Goal: Information Seeking & Learning: Learn about a topic

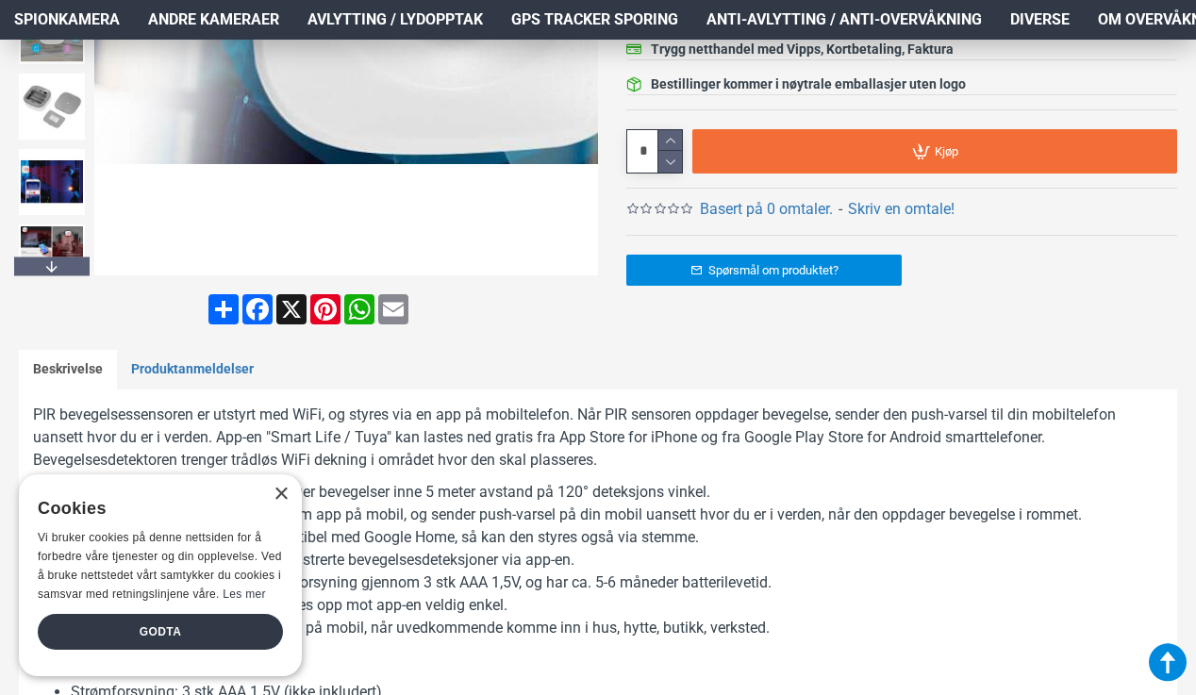
scroll to position [552, 6]
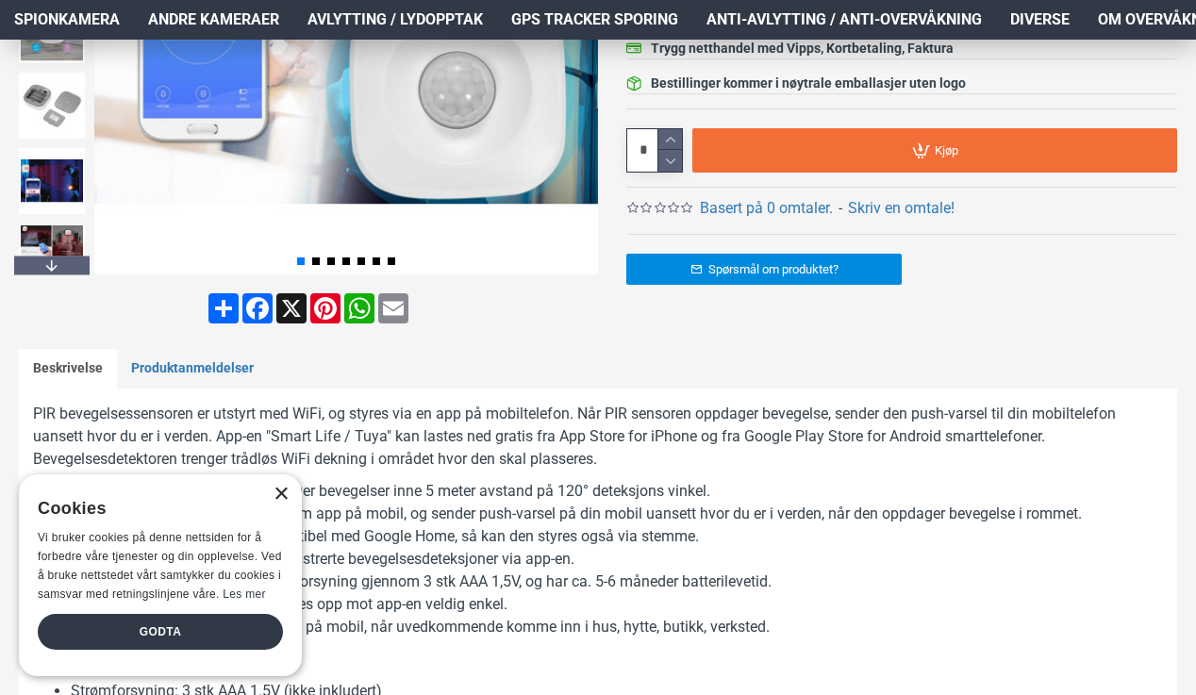
click at [278, 498] on div "×" at bounding box center [280, 494] width 14 height 14
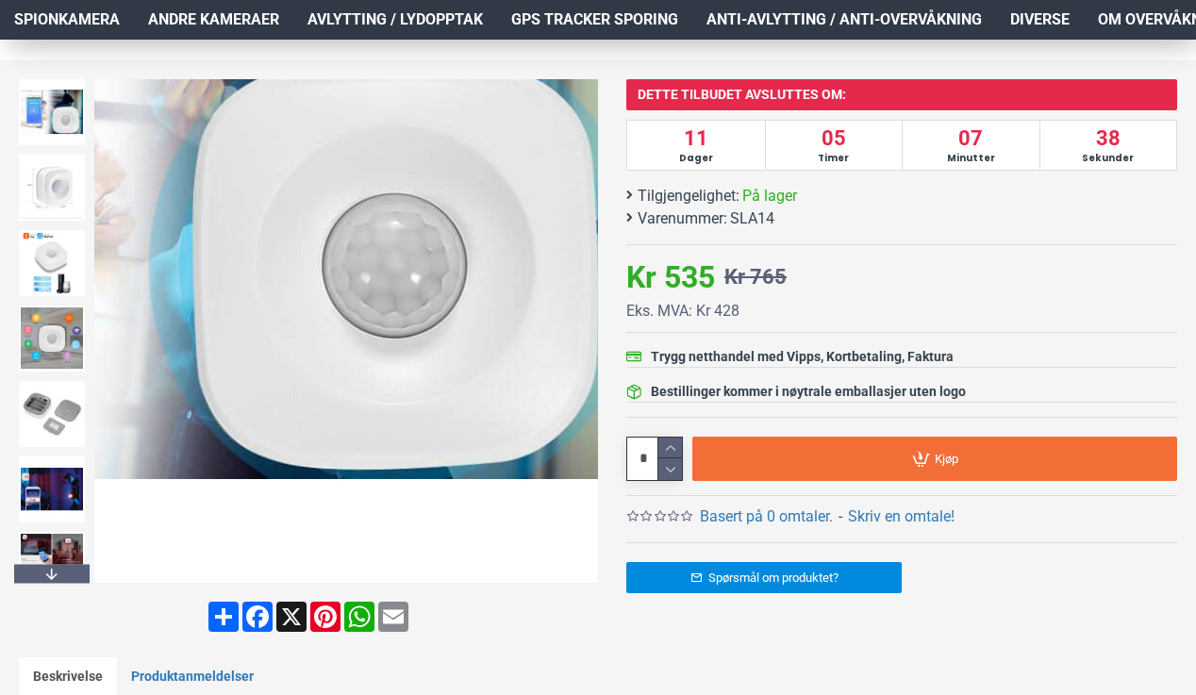
scroll to position [242, 6]
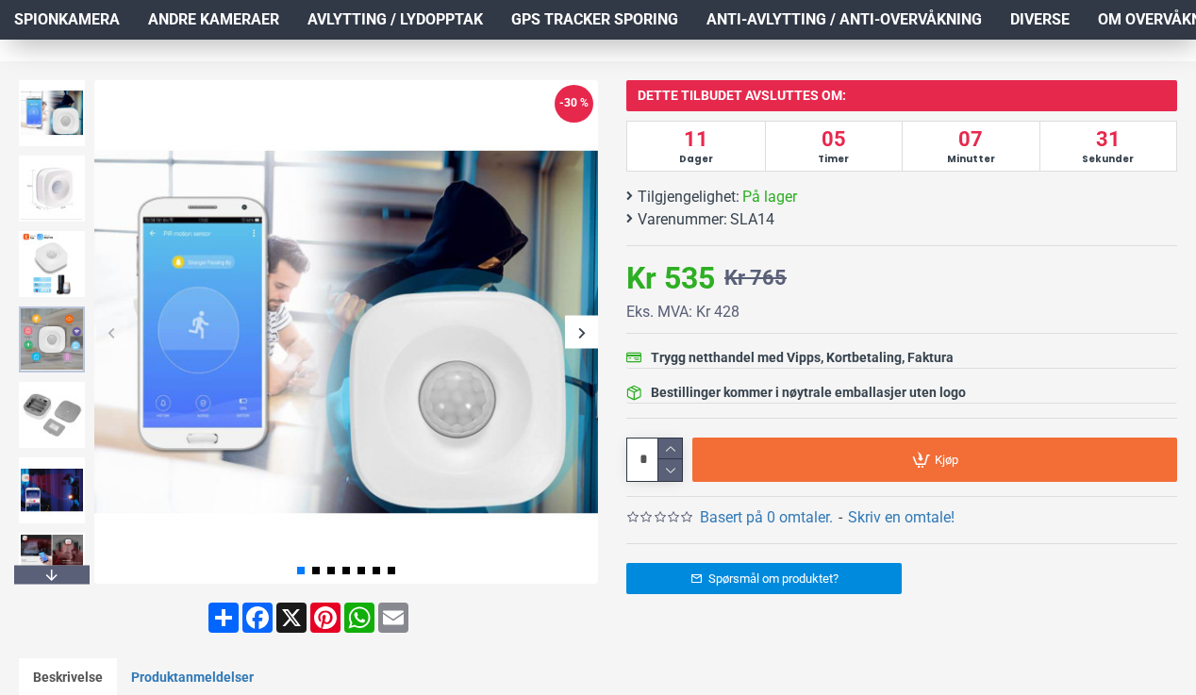
click at [48, 335] on img at bounding box center [52, 339] width 66 height 66
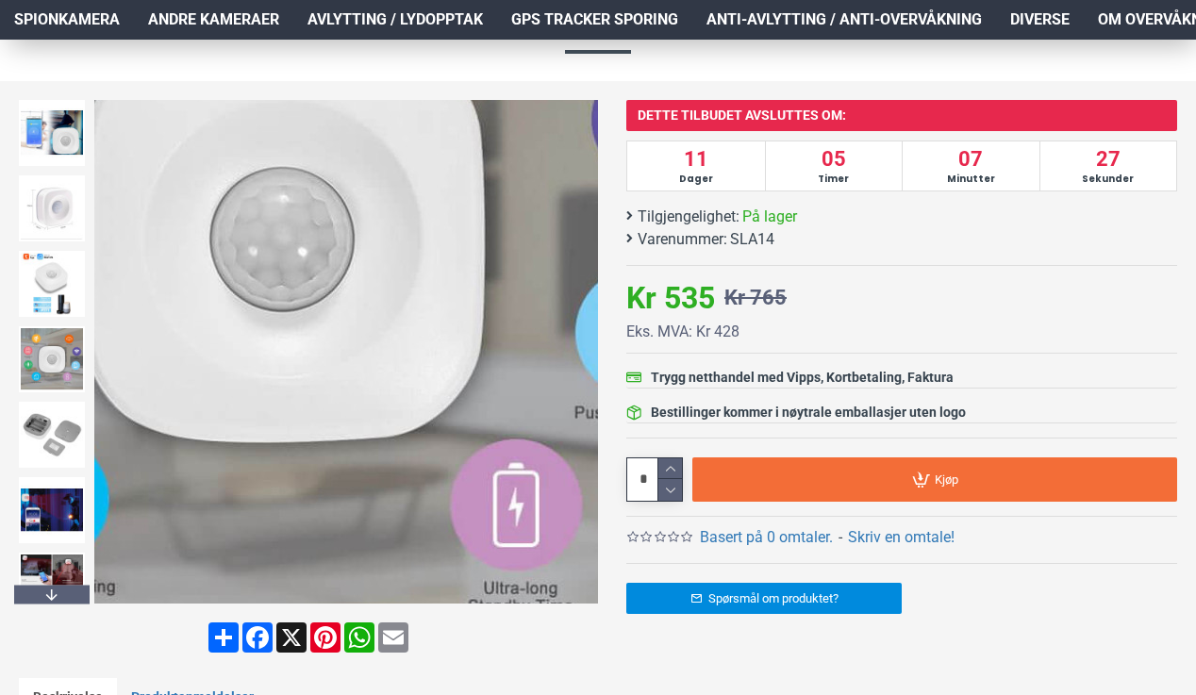
scroll to position [223, 6]
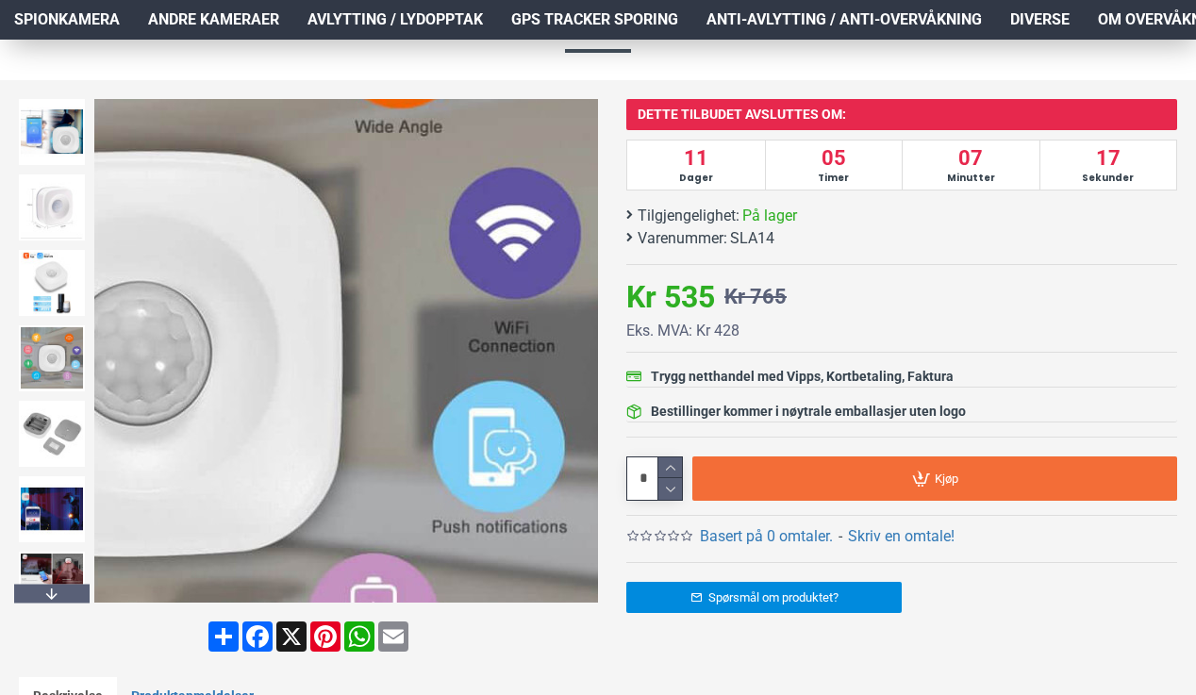
click at [578, 355] on div "Next slide" at bounding box center [581, 351] width 33 height 33
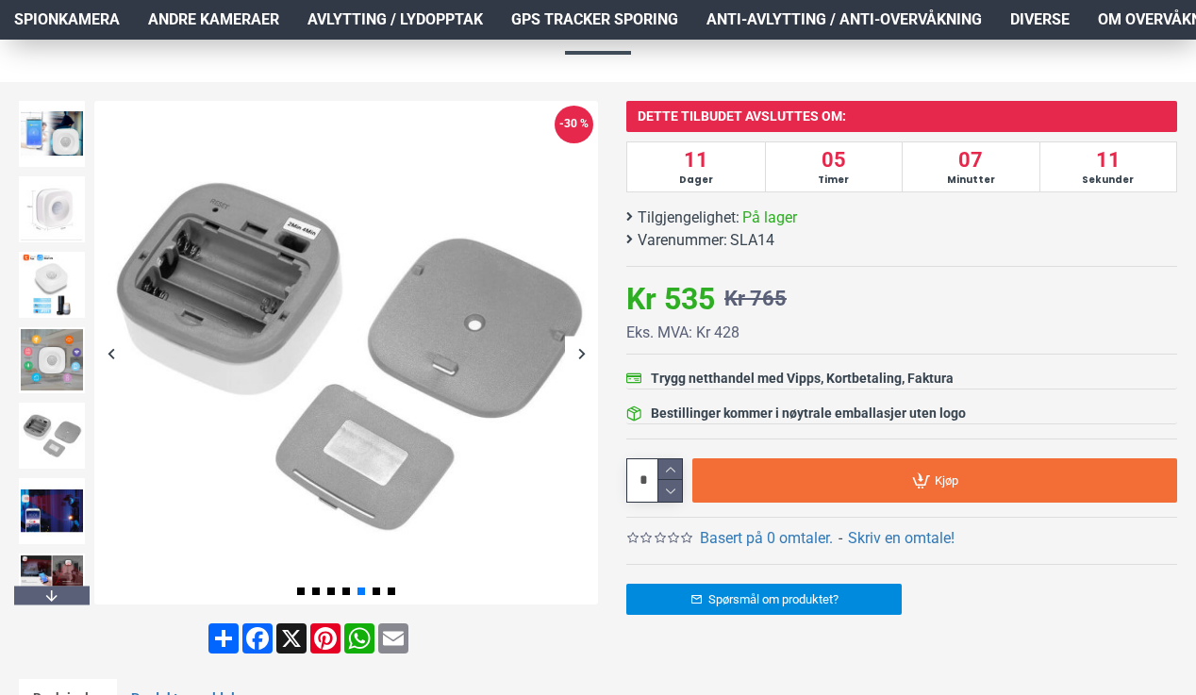
click at [572, 350] on div "Next slide" at bounding box center [581, 353] width 33 height 33
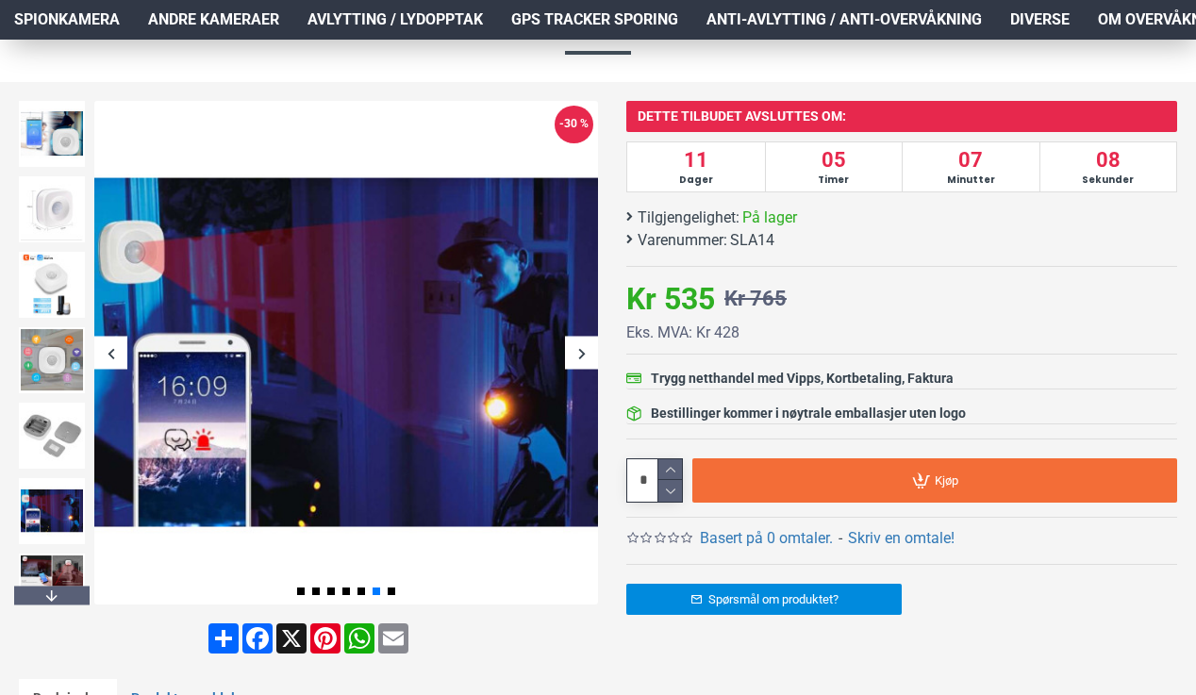
click at [572, 350] on div "Next slide" at bounding box center [581, 353] width 33 height 33
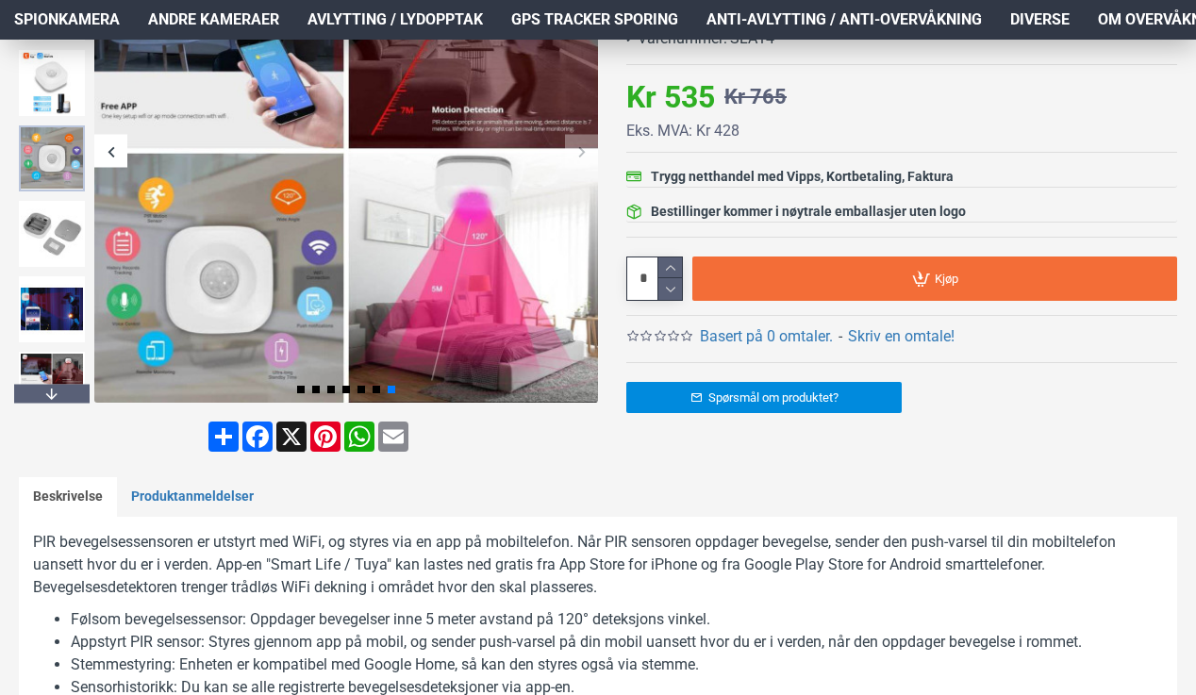
scroll to position [424, 6]
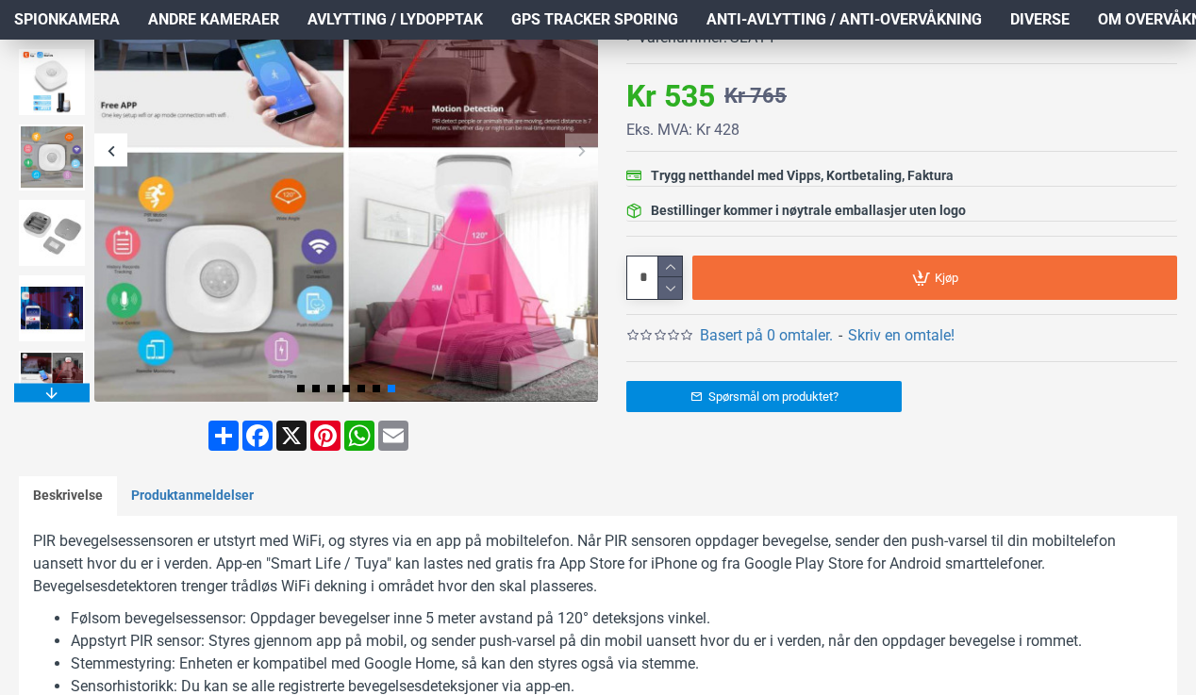
click at [43, 393] on div "Next slide" at bounding box center [51, 392] width 75 height 19
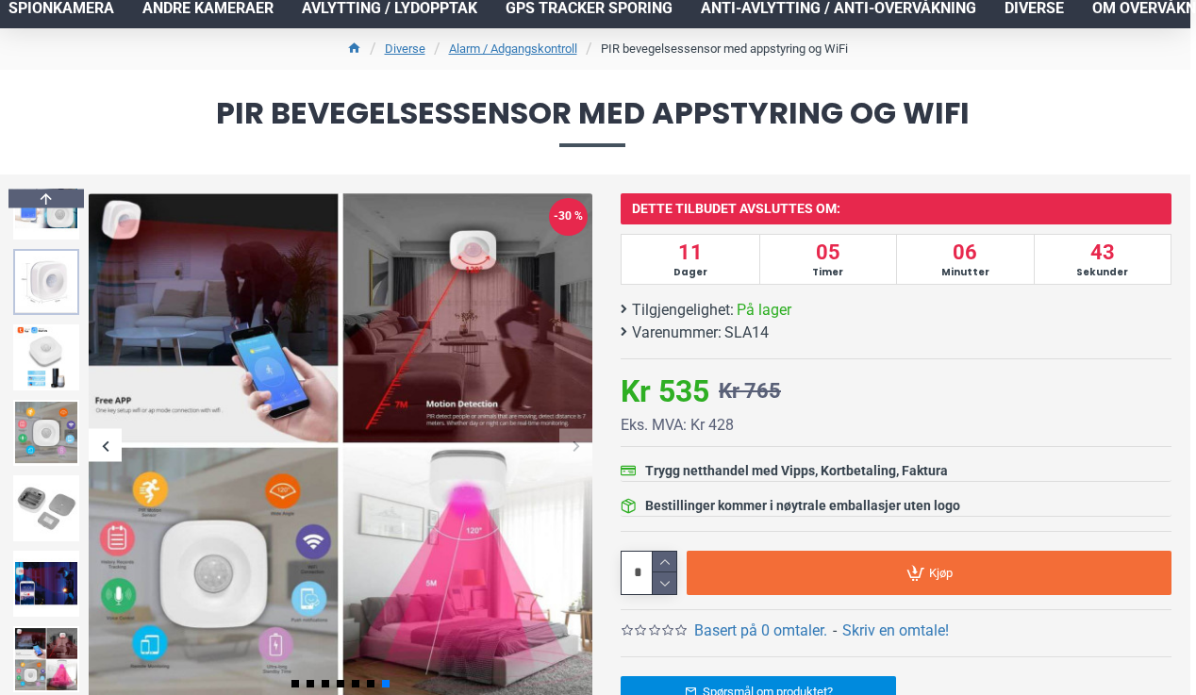
scroll to position [127, 6]
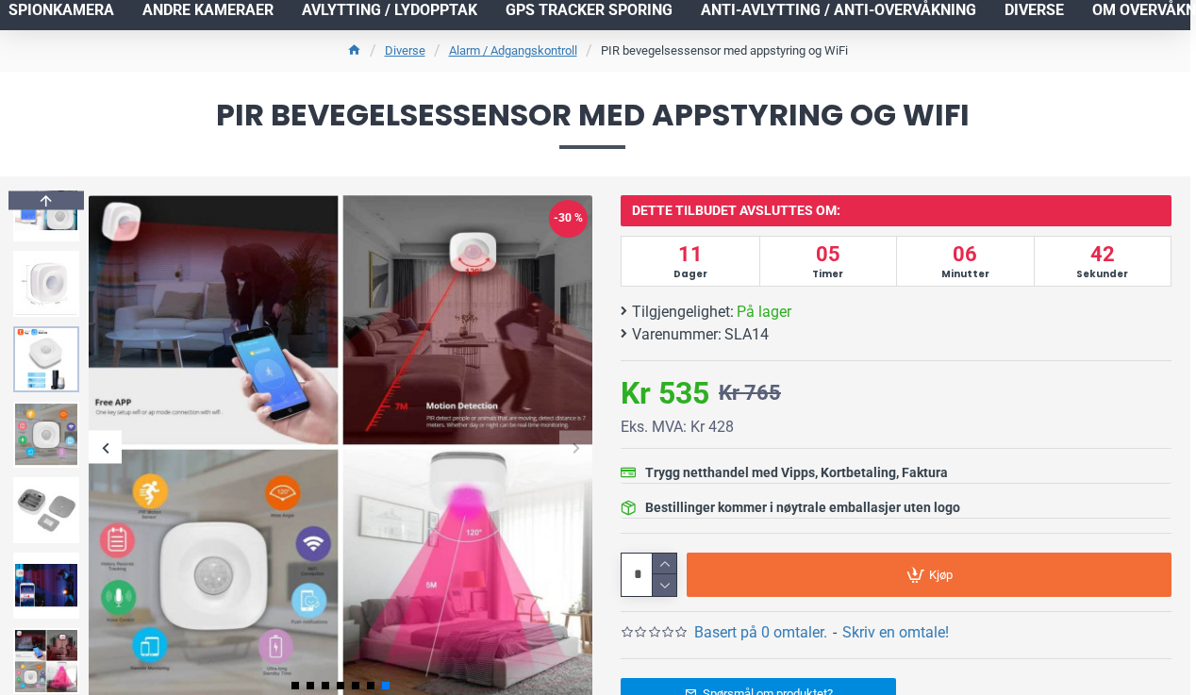
click at [43, 363] on img at bounding box center [46, 359] width 66 height 66
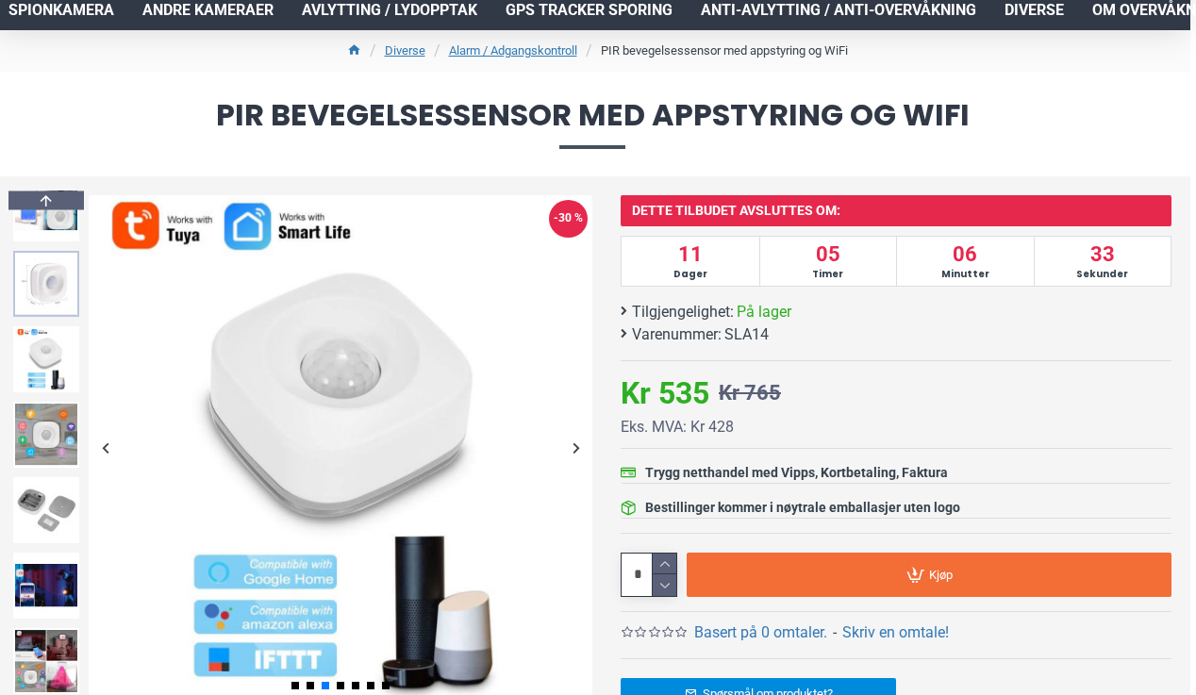
click at [46, 291] on img at bounding box center [46, 284] width 66 height 66
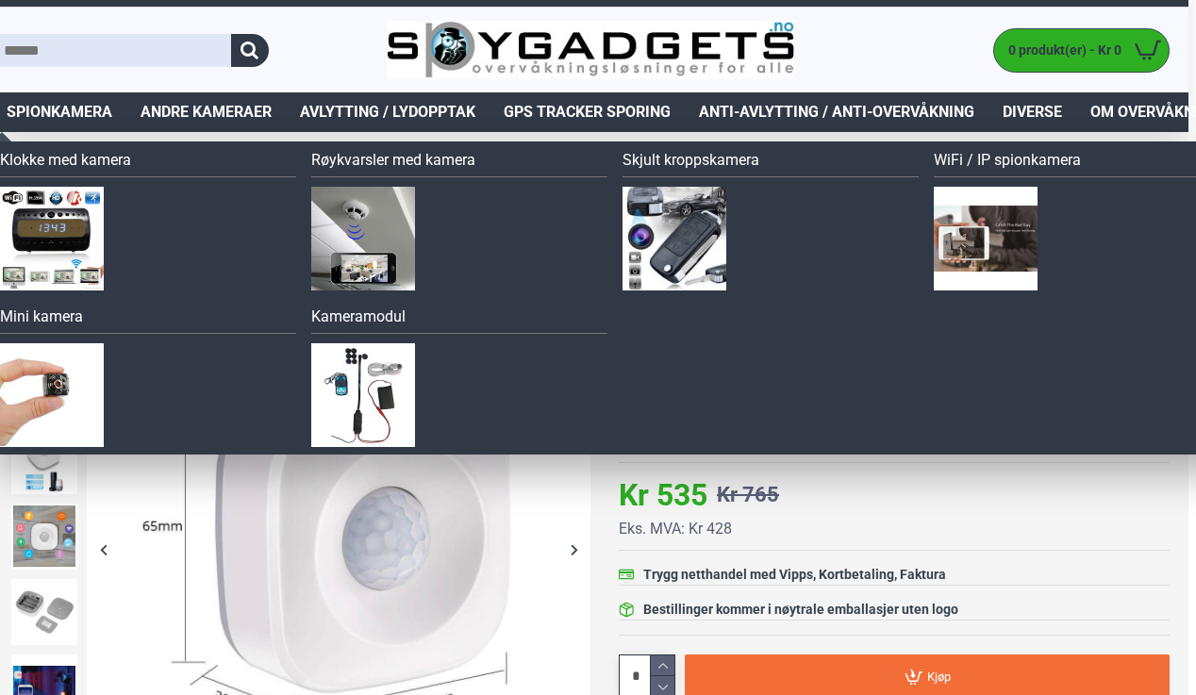
scroll to position [23, 8]
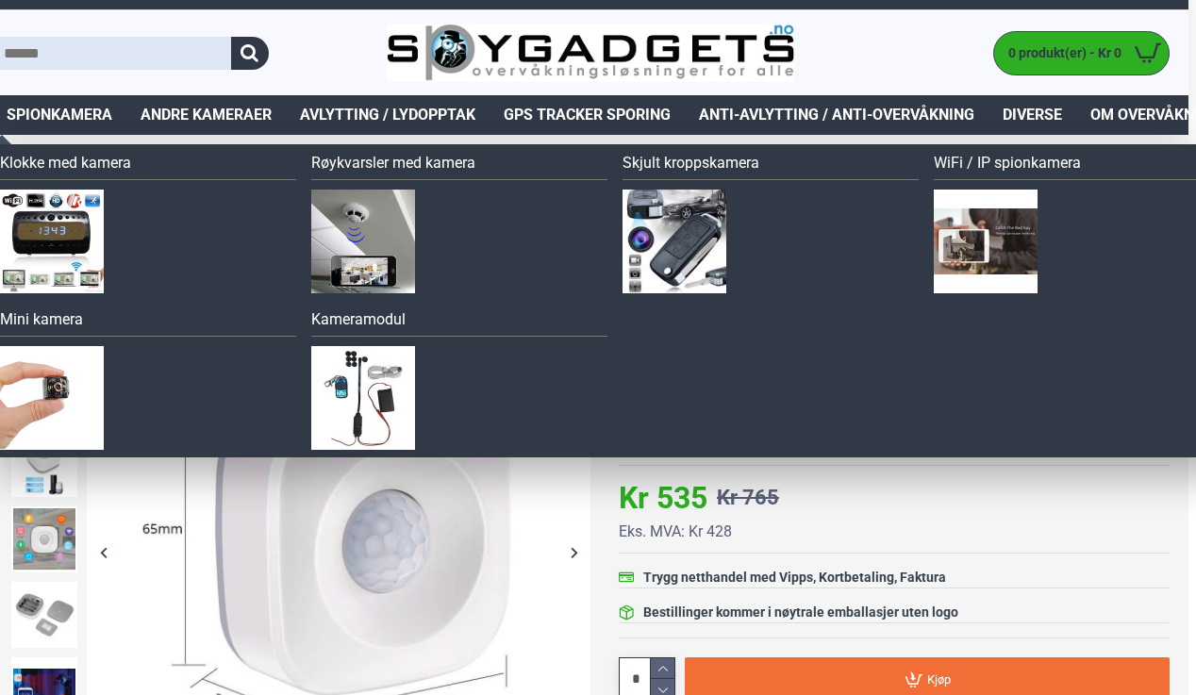
click at [375, 262] on img at bounding box center [363, 242] width 104 height 104
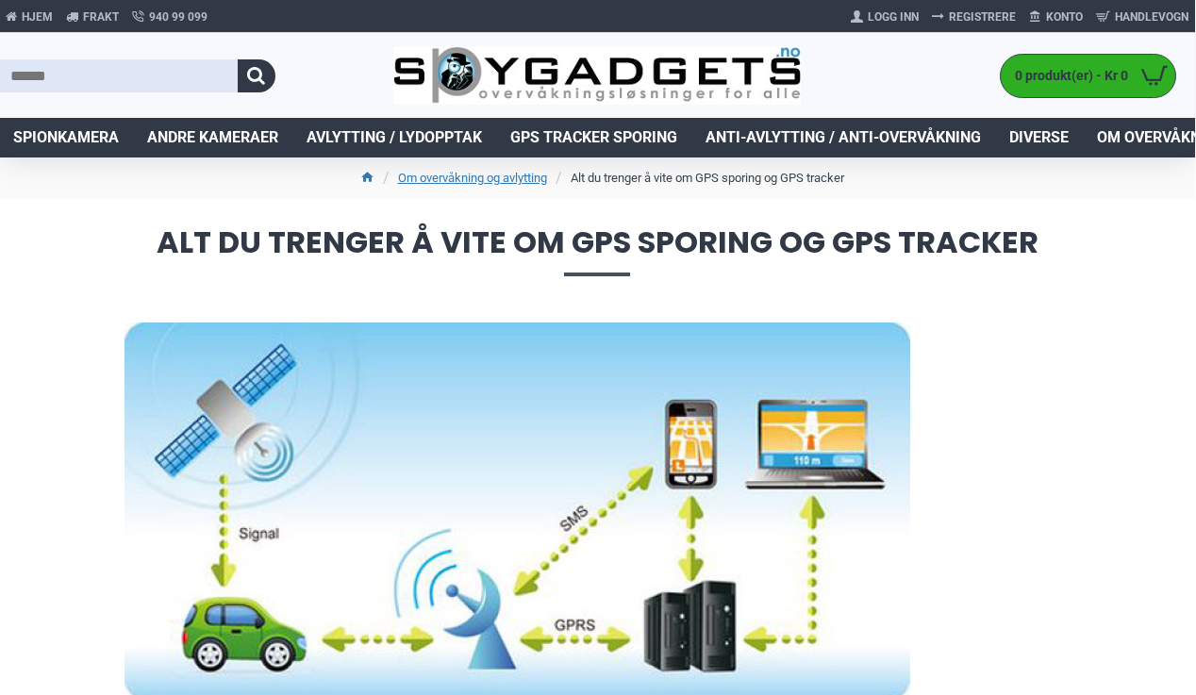
scroll to position [0, 1]
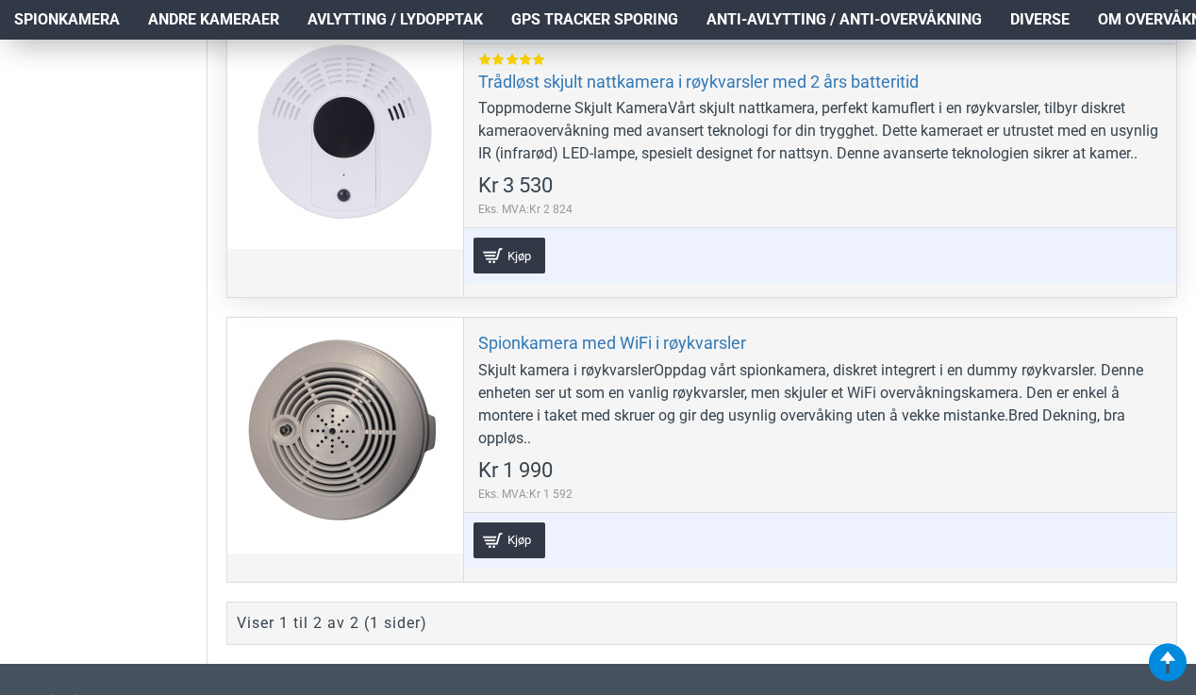
scroll to position [1019, 1]
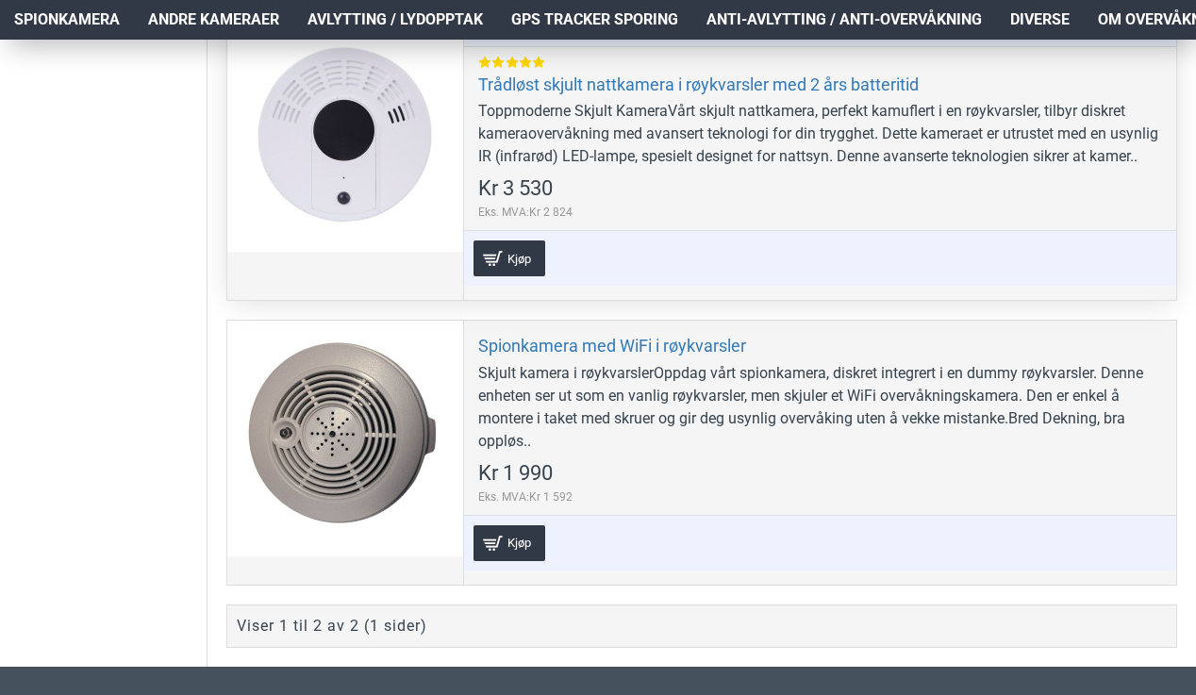
click at [342, 140] on div at bounding box center [345, 134] width 236 height 236
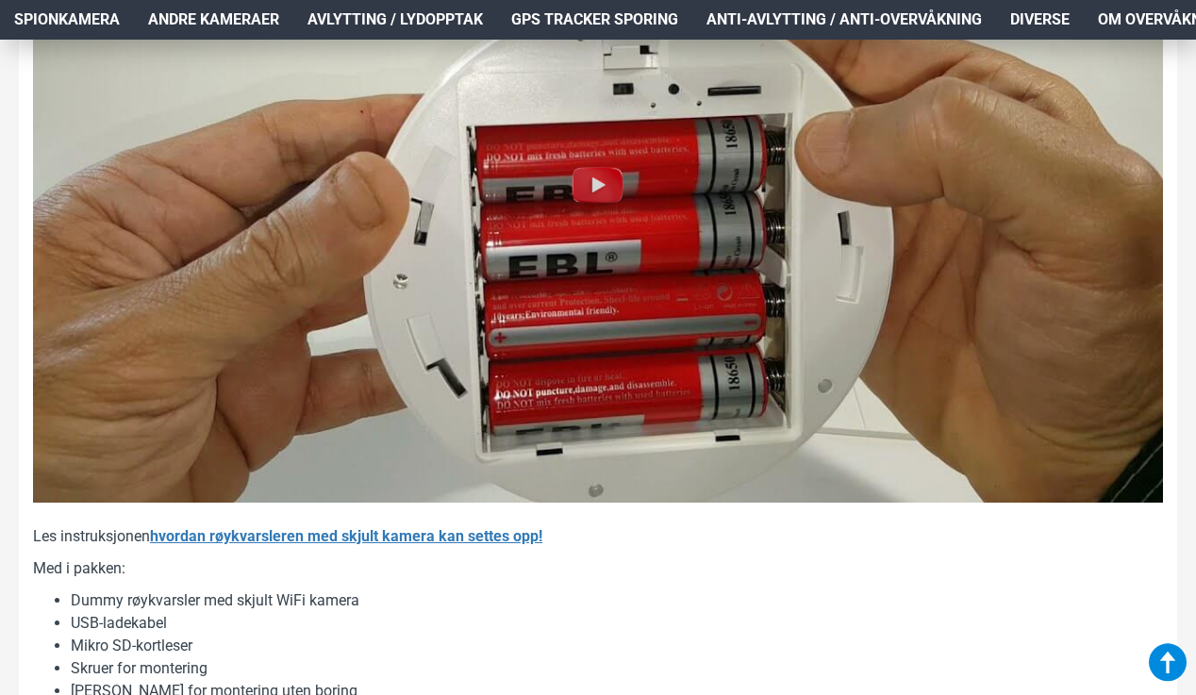
scroll to position [2003, 6]
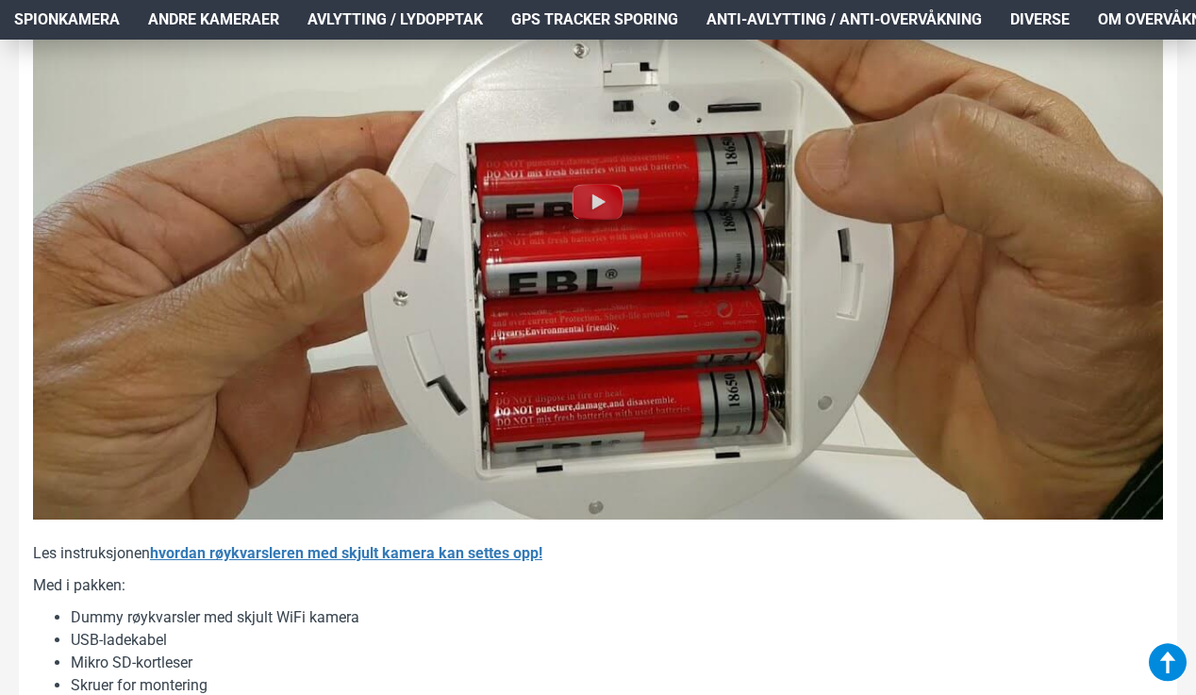
click at [588, 198] on img at bounding box center [598, 202] width 60 height 60
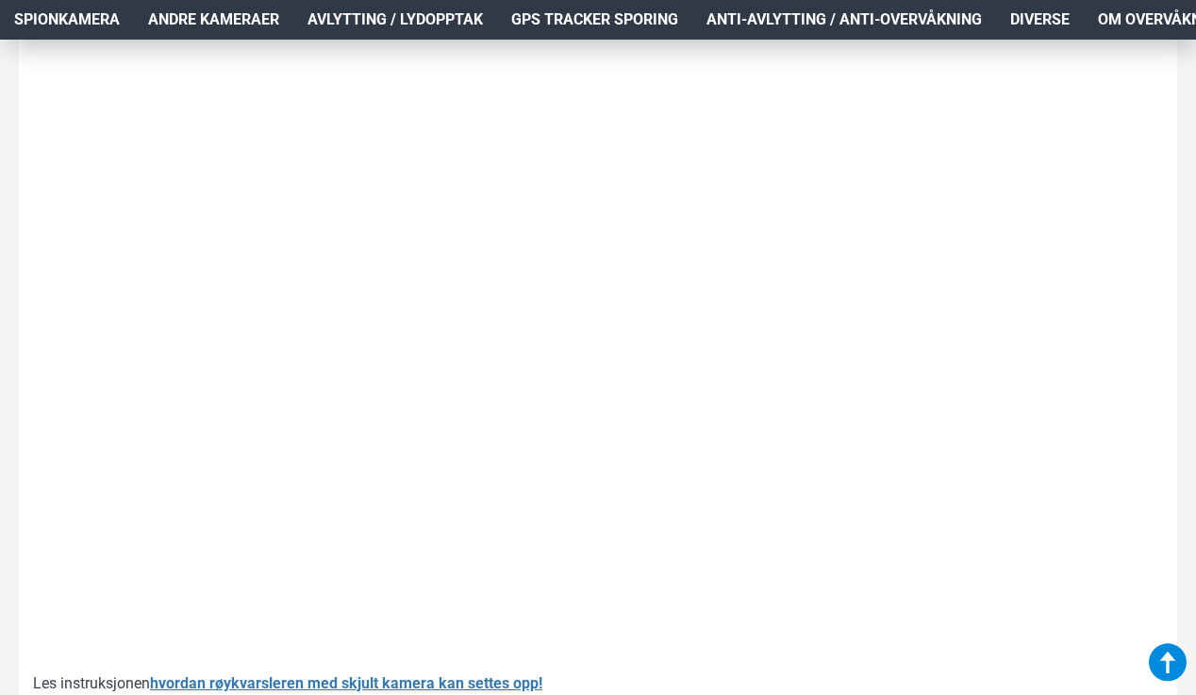
scroll to position [1870, 6]
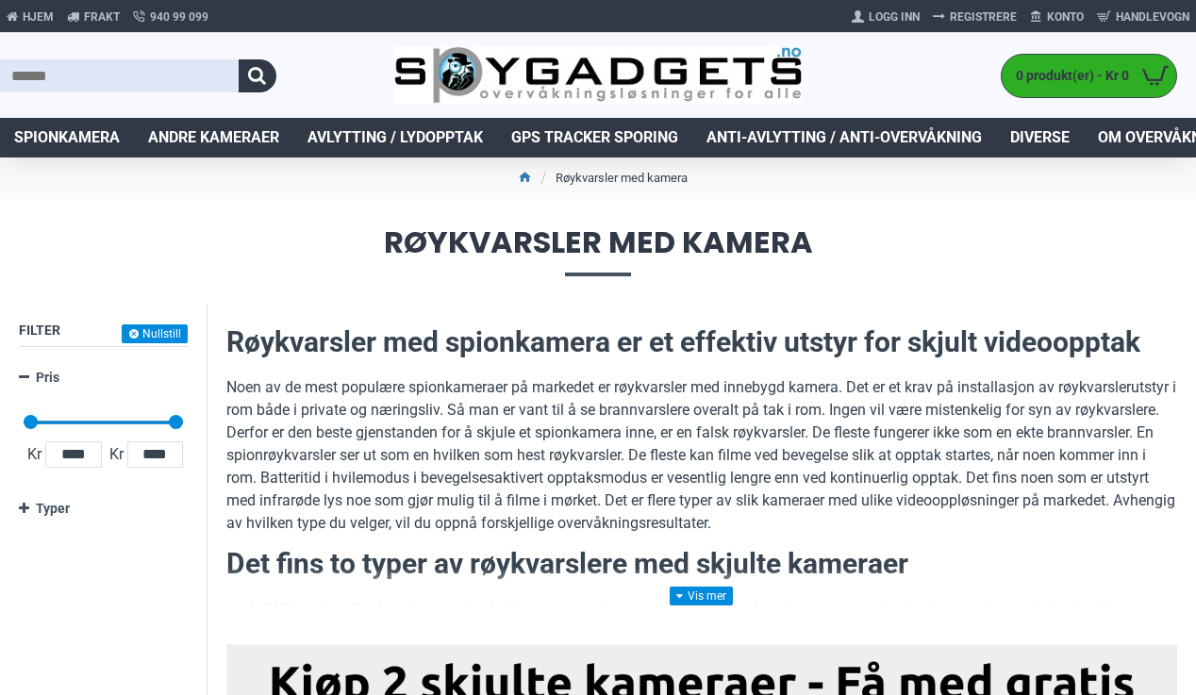
scroll to position [1019, 1]
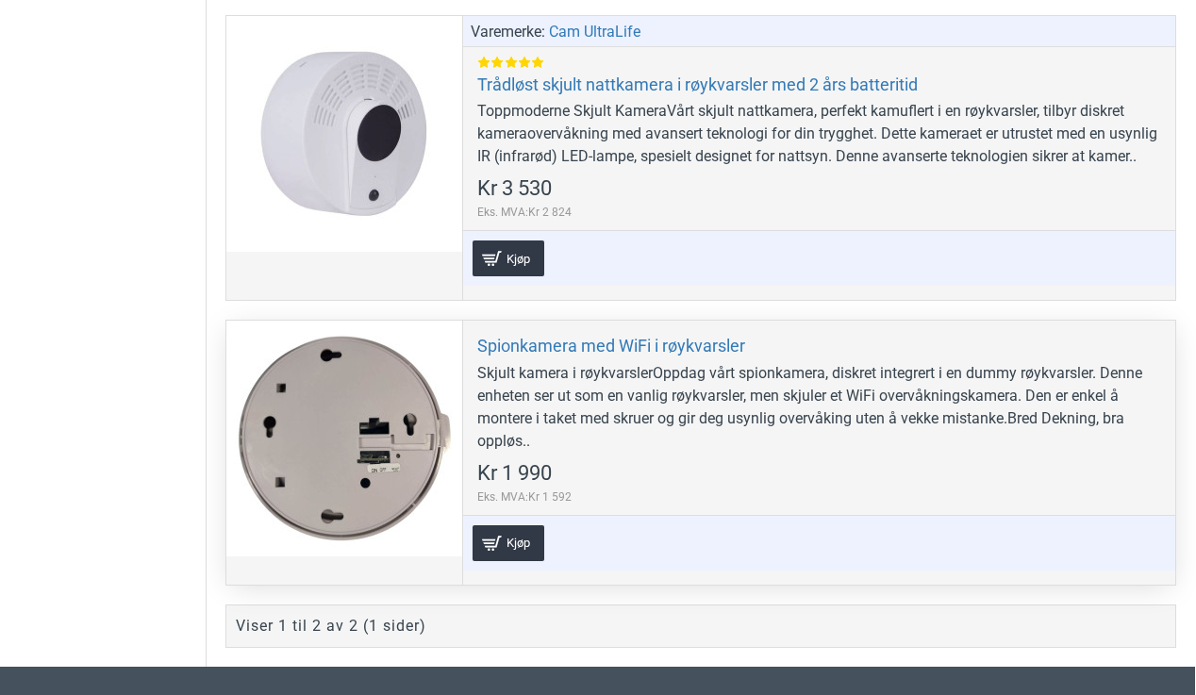
click at [341, 464] on div at bounding box center [344, 439] width 236 height 236
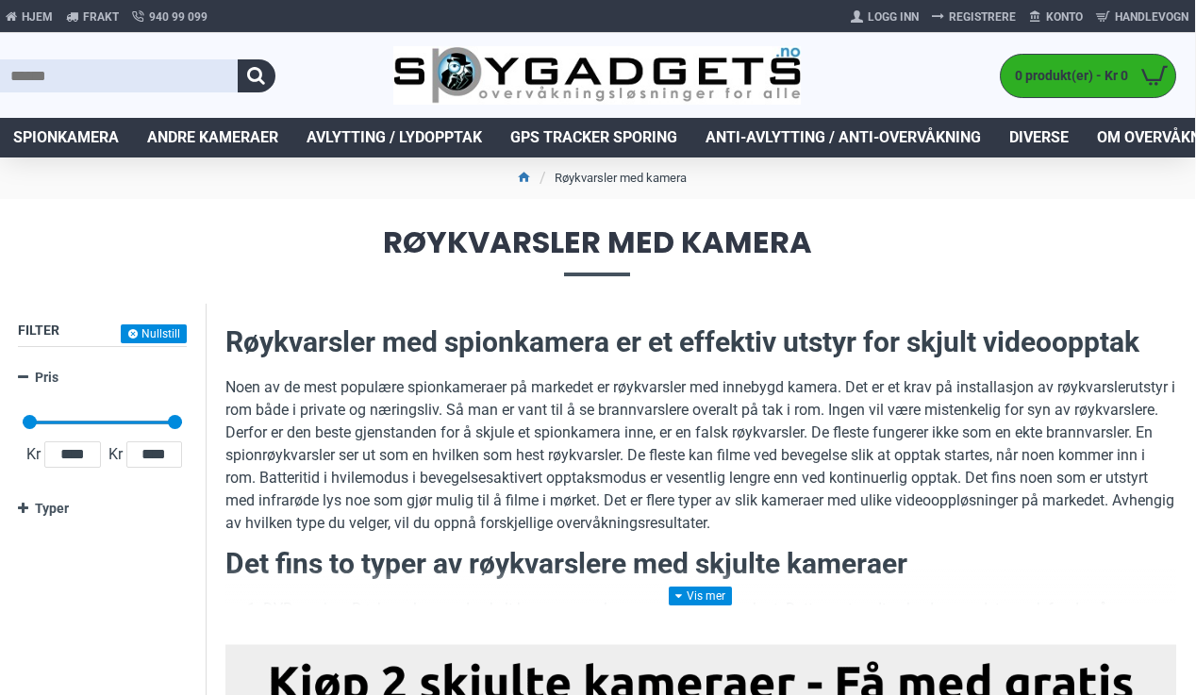
scroll to position [0, 1]
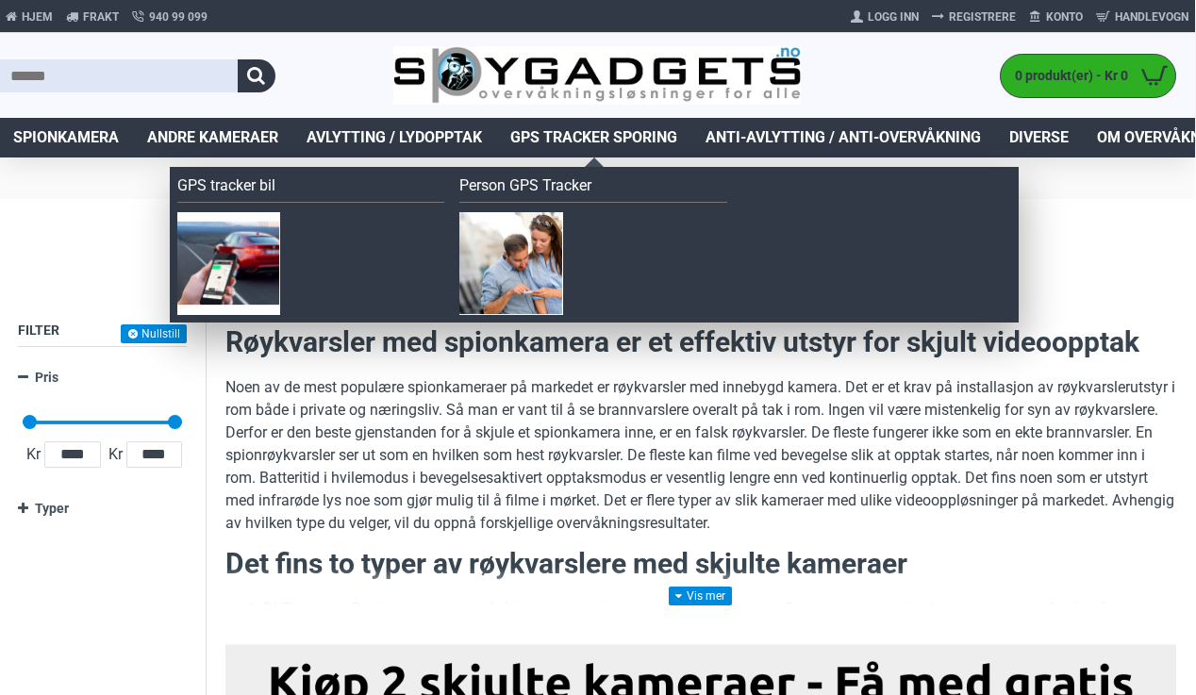
click at [520, 257] on img at bounding box center [510, 263] width 103 height 103
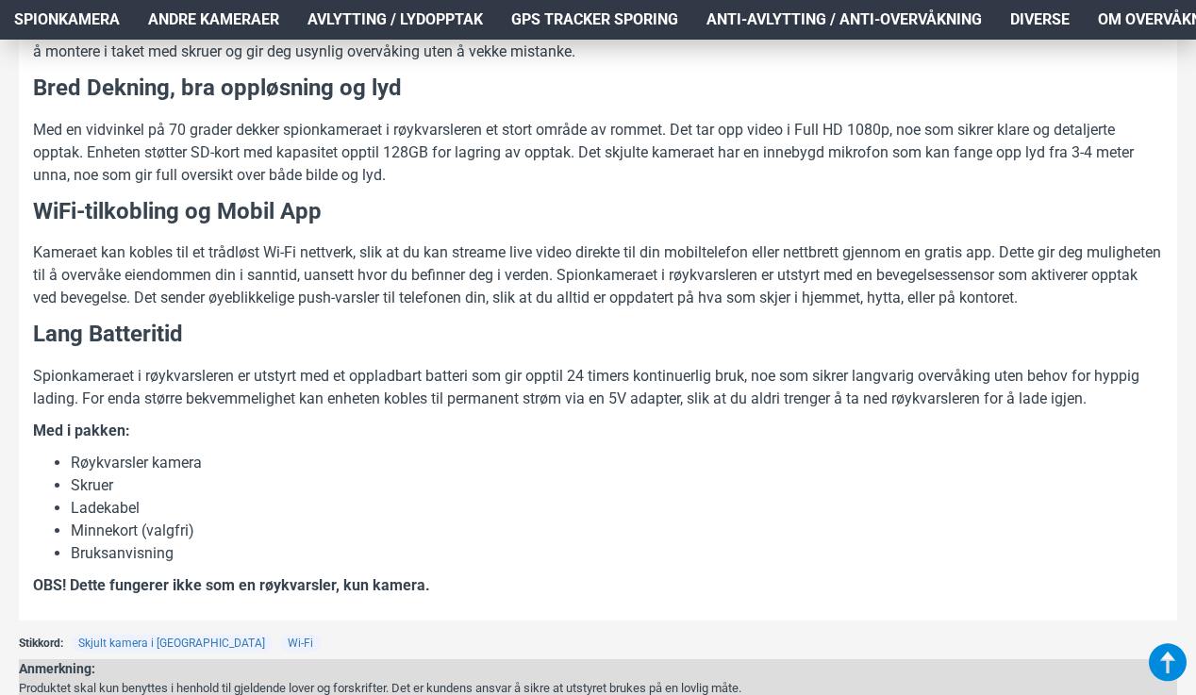
scroll to position [1139, 0]
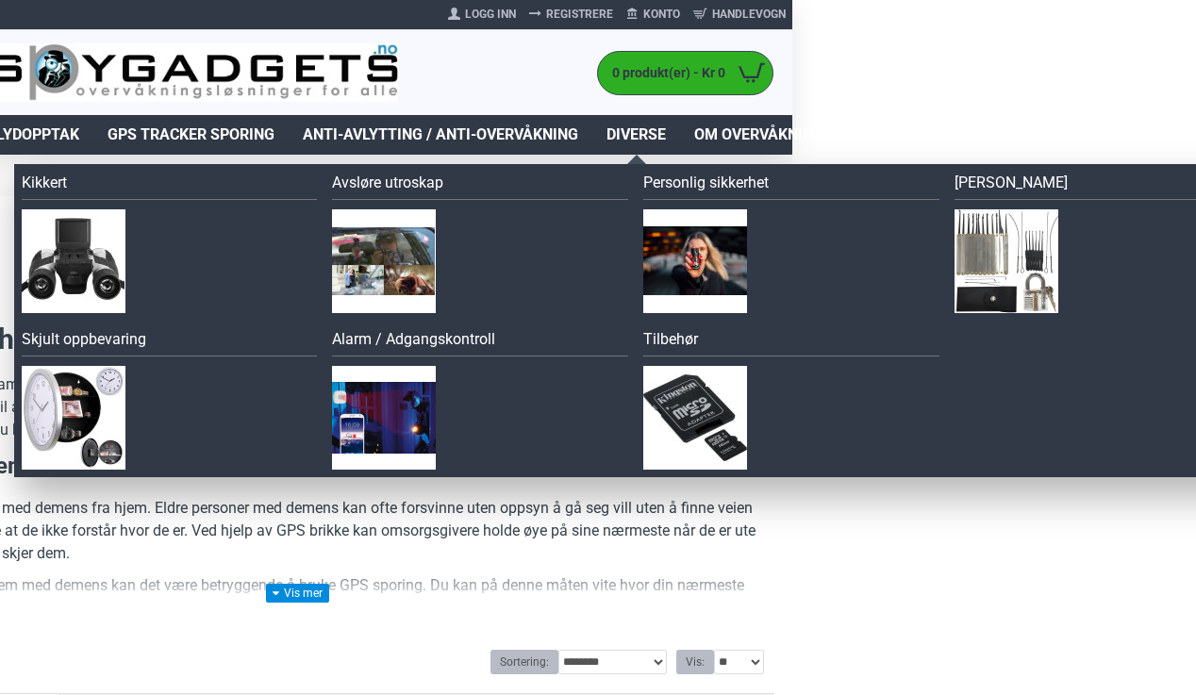
scroll to position [3, 429]
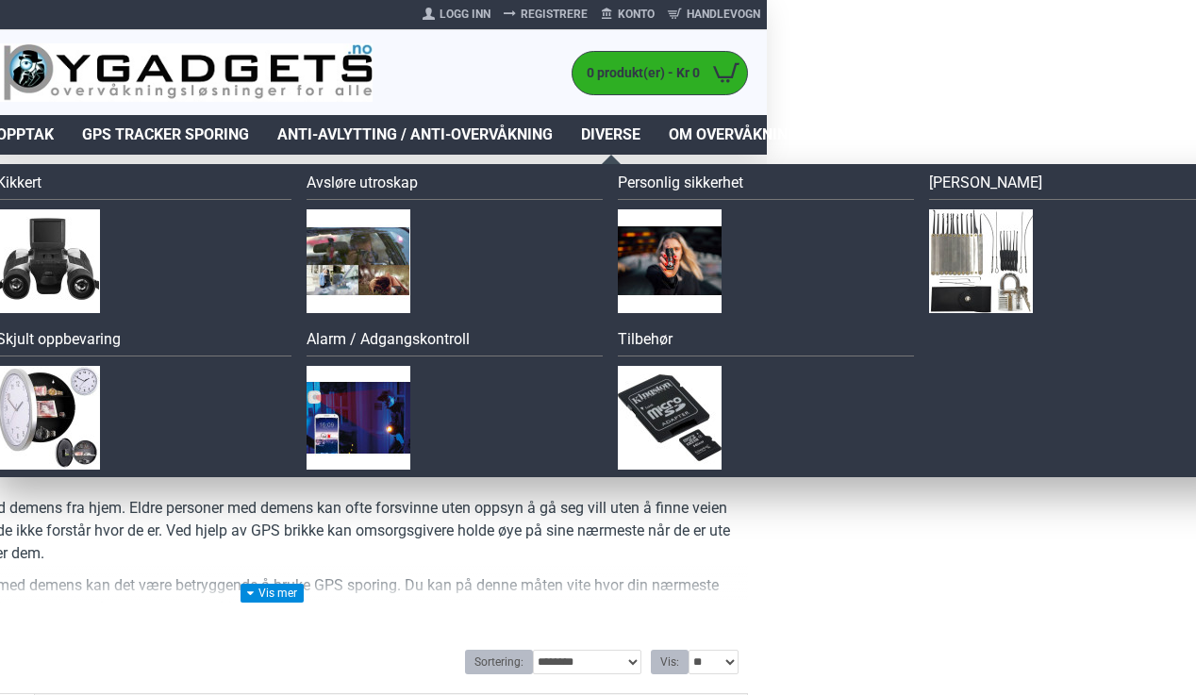
click at [361, 266] on img at bounding box center [358, 261] width 104 height 104
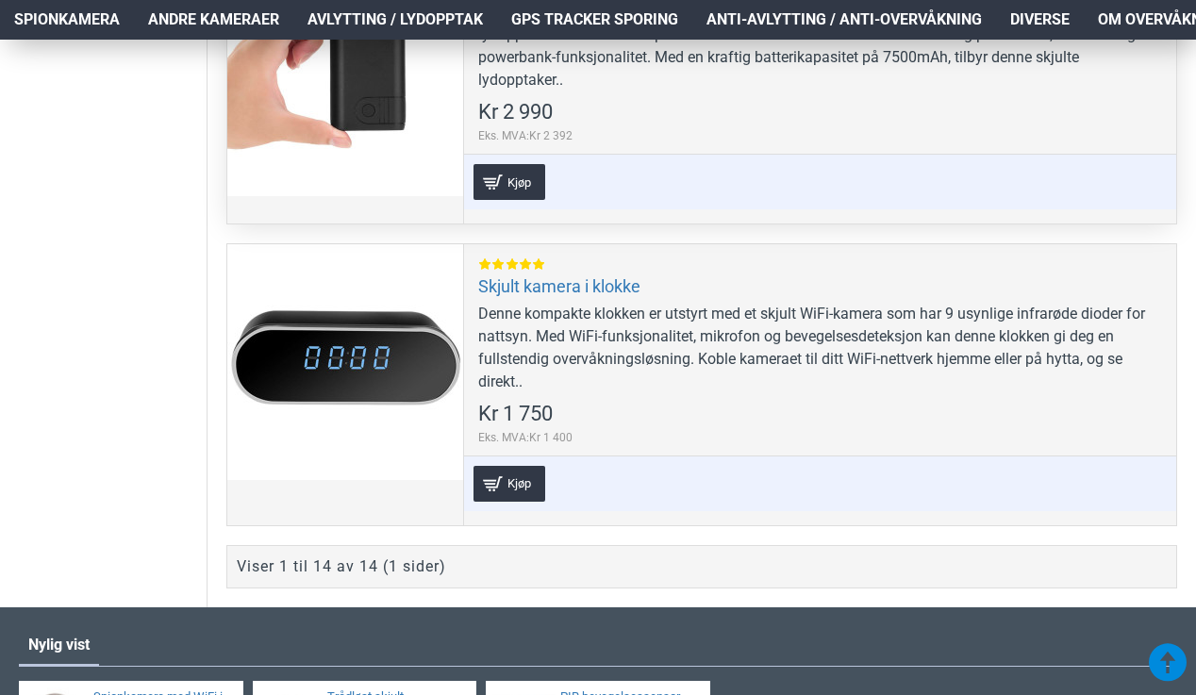
scroll to position [3981, 0]
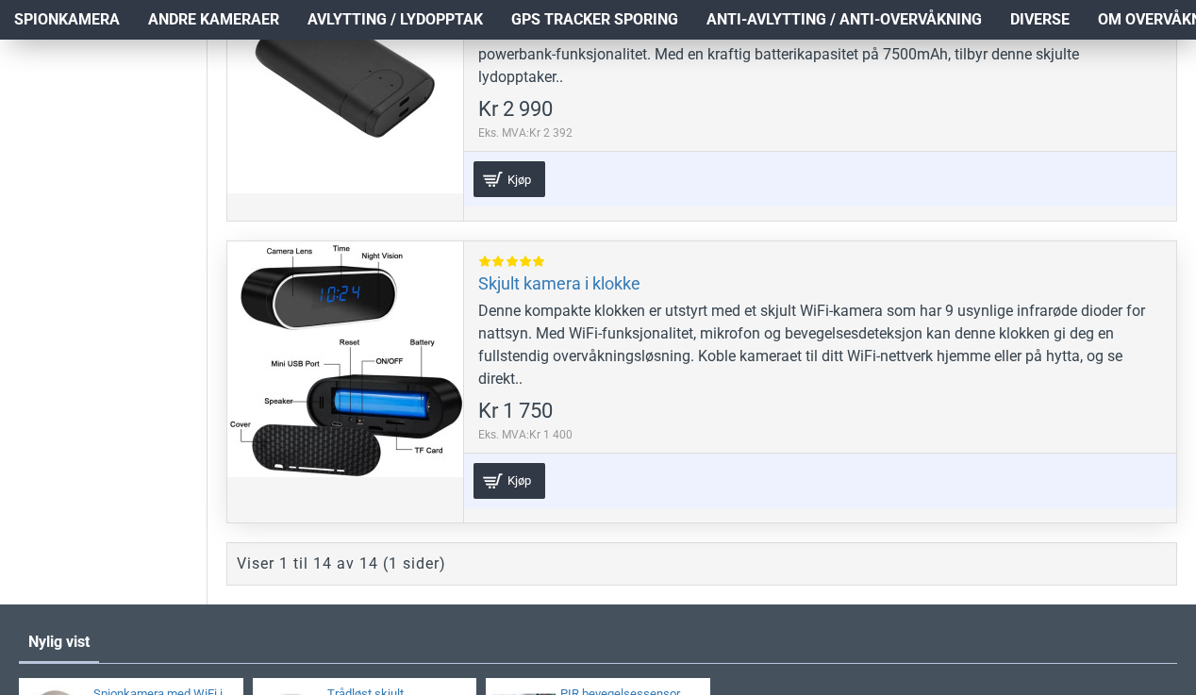
click at [371, 278] on div at bounding box center [345, 359] width 236 height 236
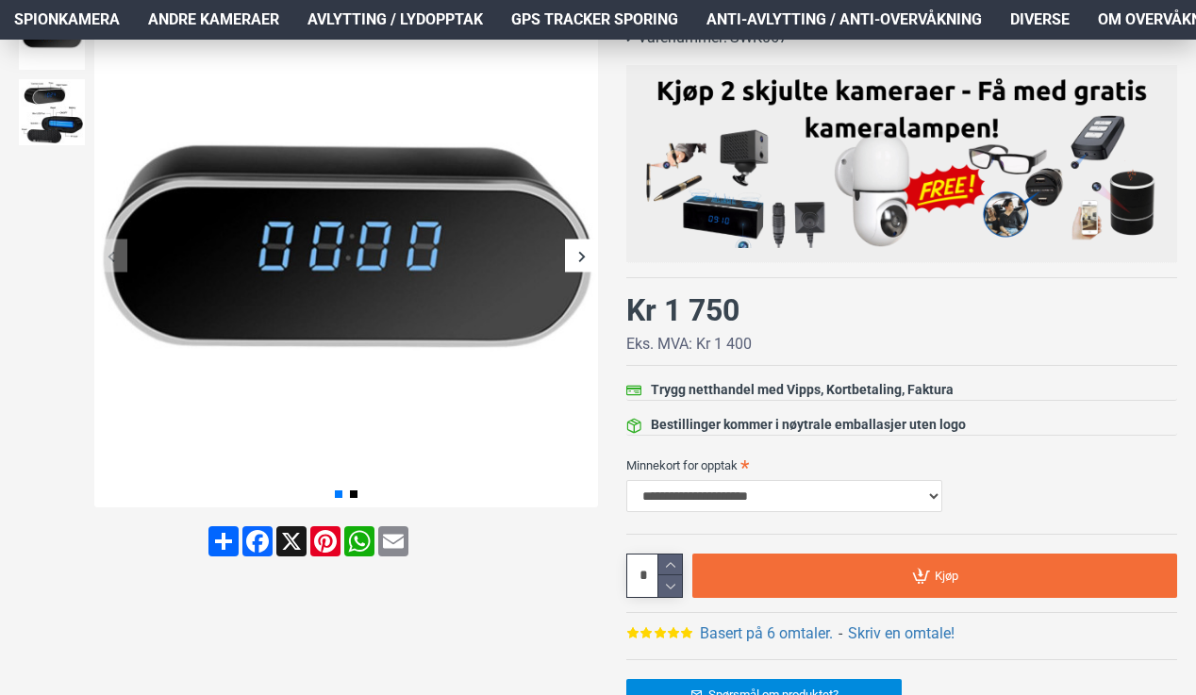
scroll to position [329, 0]
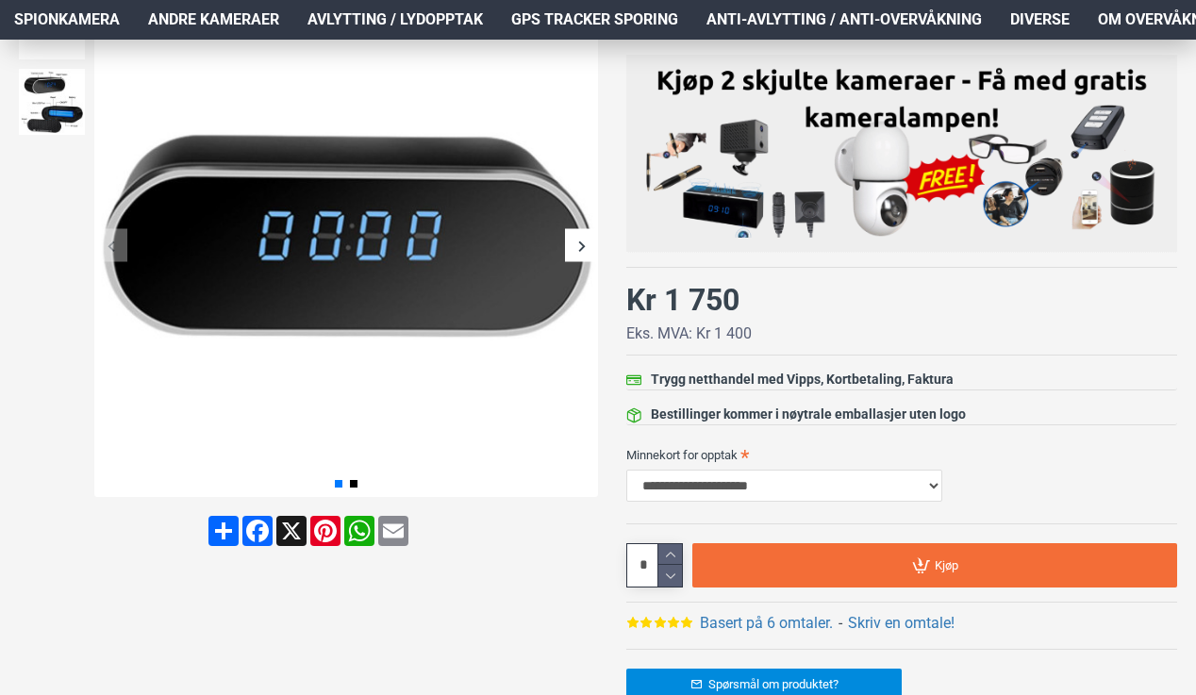
click at [580, 238] on div "Next slide" at bounding box center [581, 245] width 33 height 33
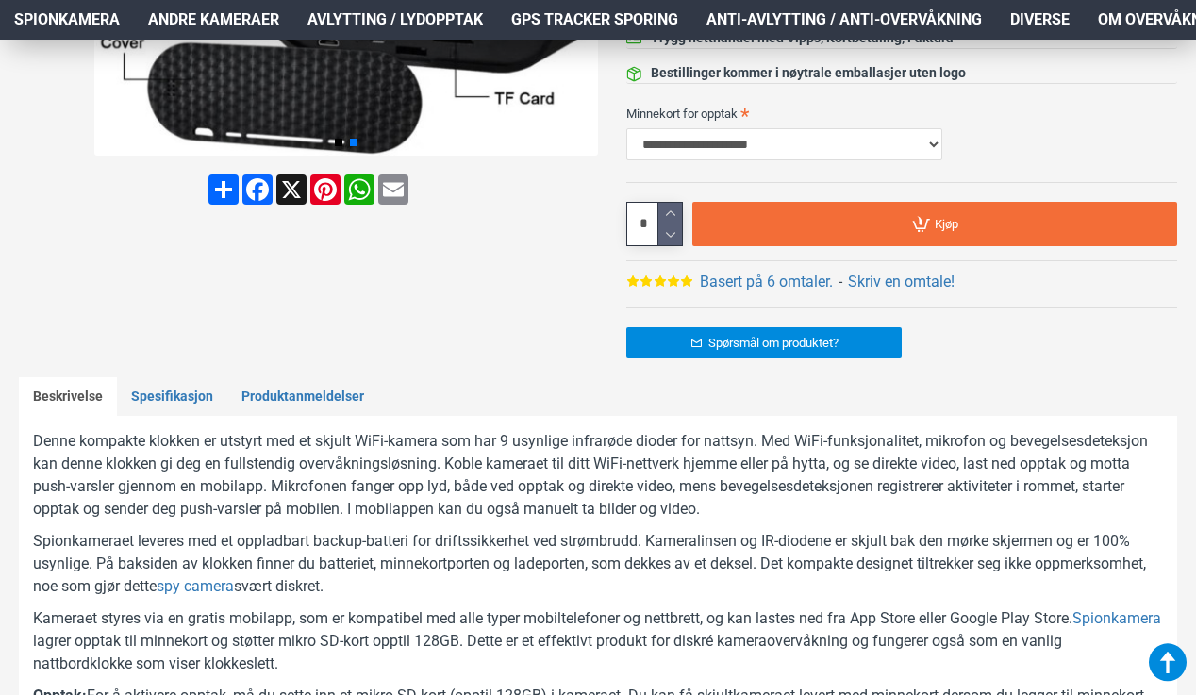
scroll to position [673, 0]
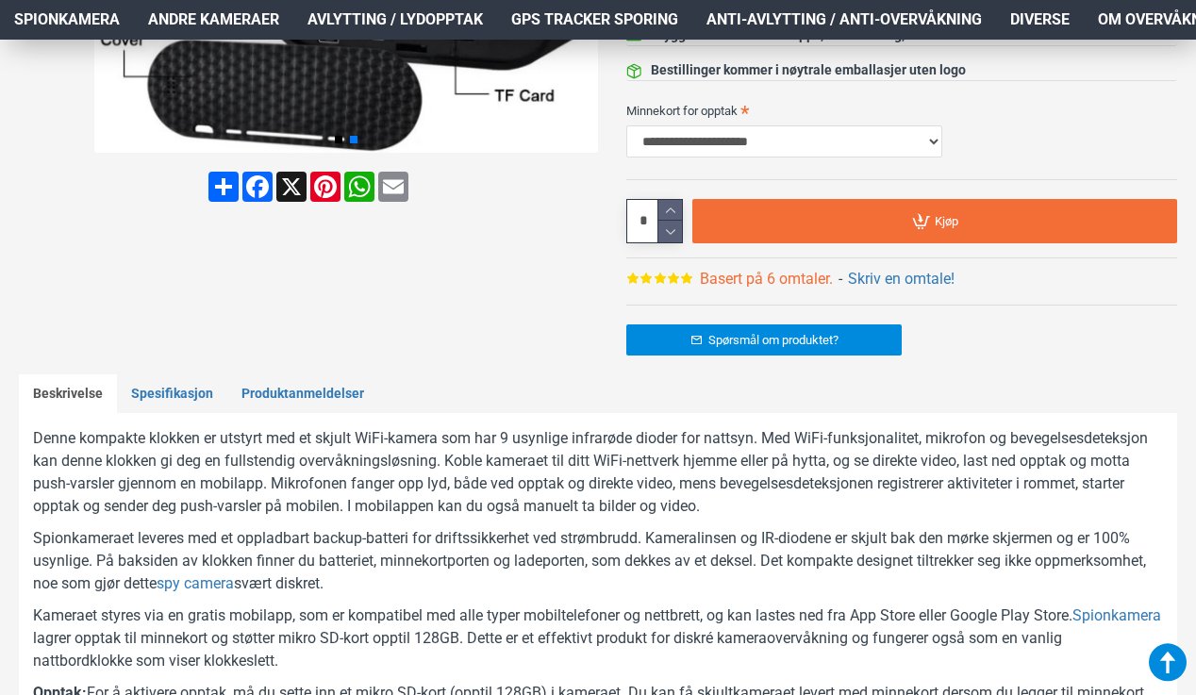
click at [769, 285] on link "Basert på 6 omtaler." at bounding box center [766, 279] width 133 height 23
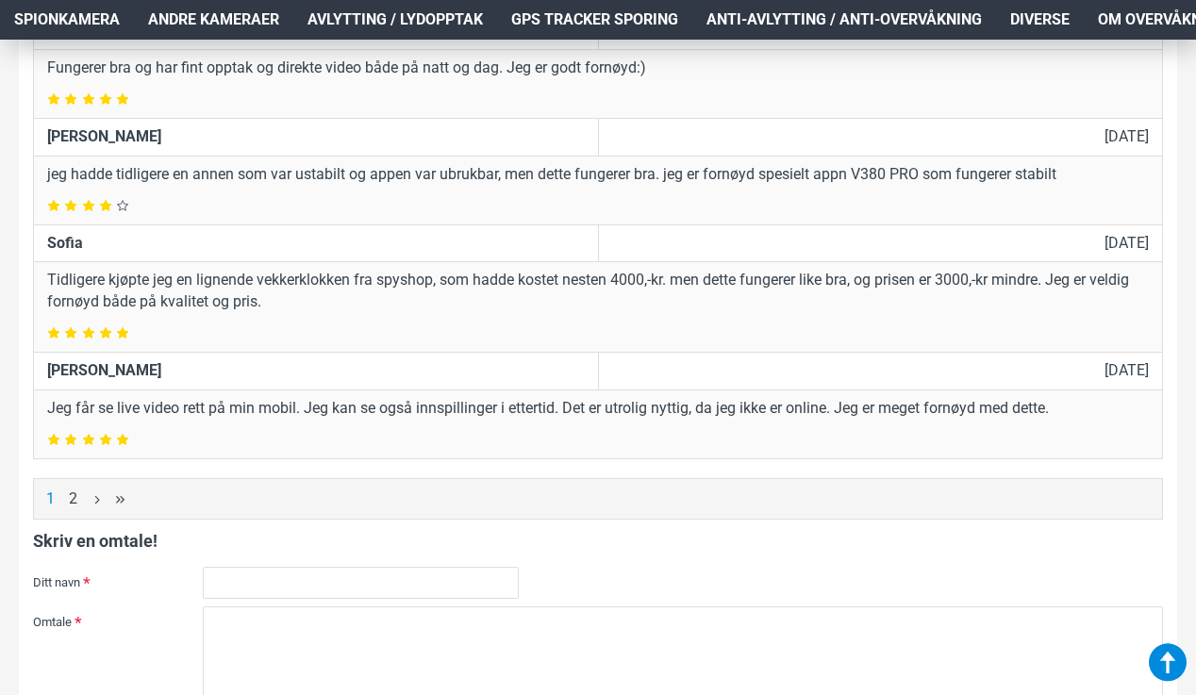
scroll to position [1197, 1]
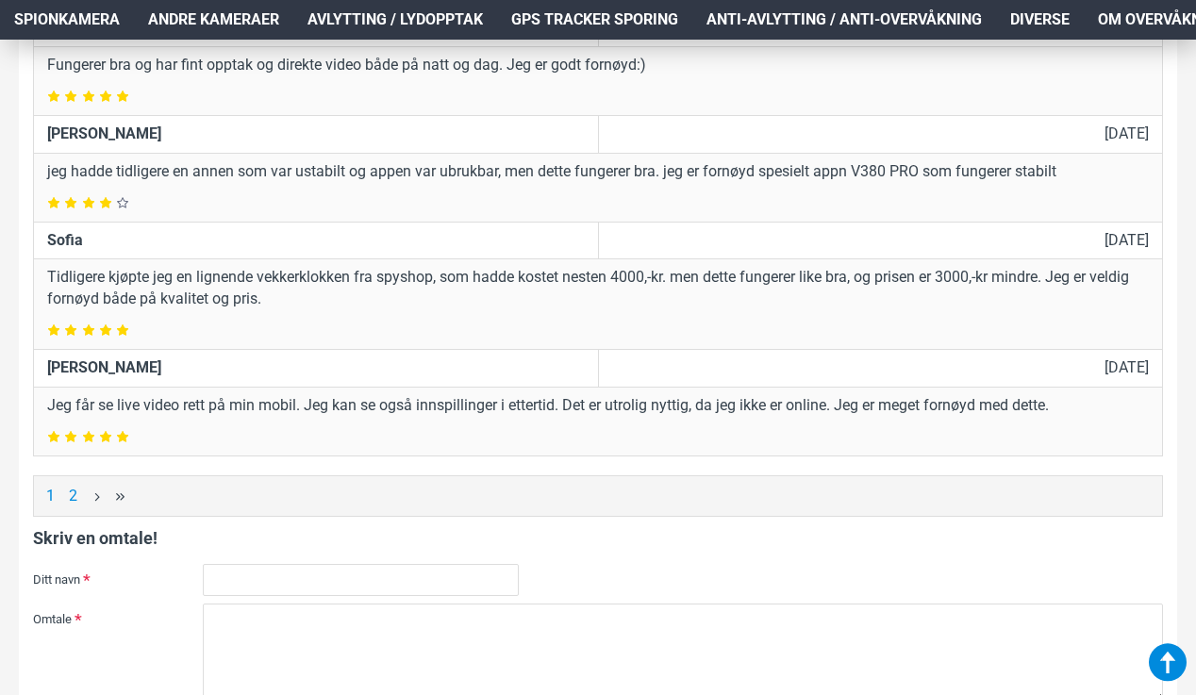
click at [71, 486] on link "2" at bounding box center [73, 496] width 15 height 21
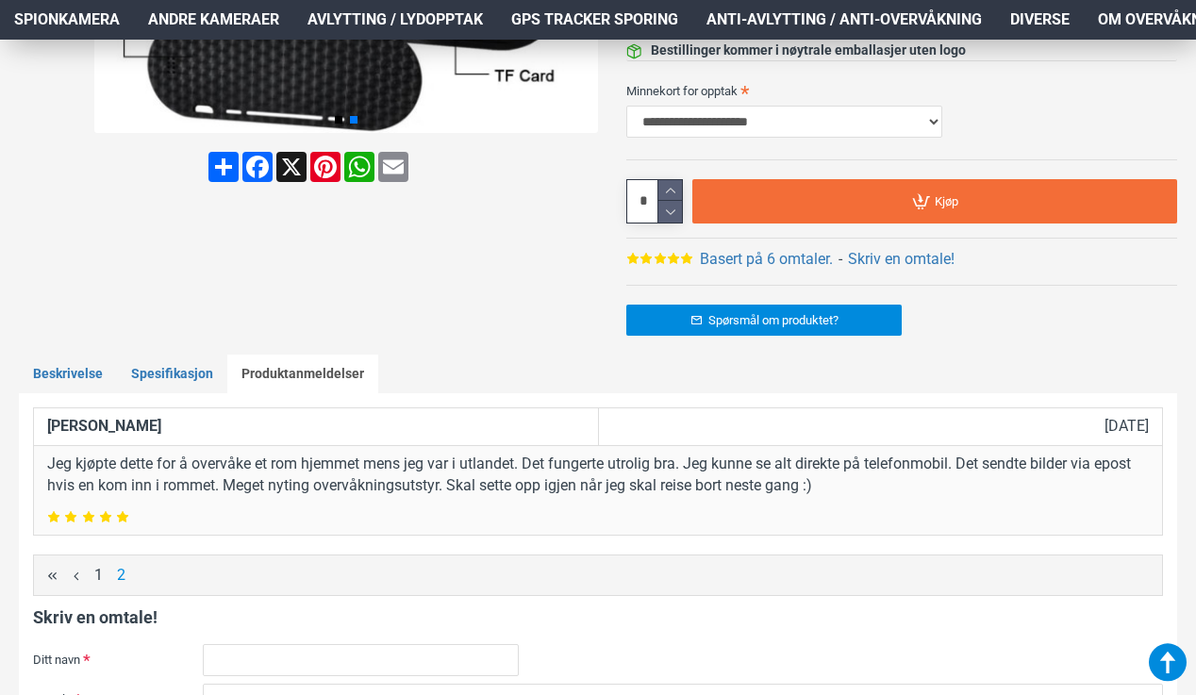
scroll to position [731, 1]
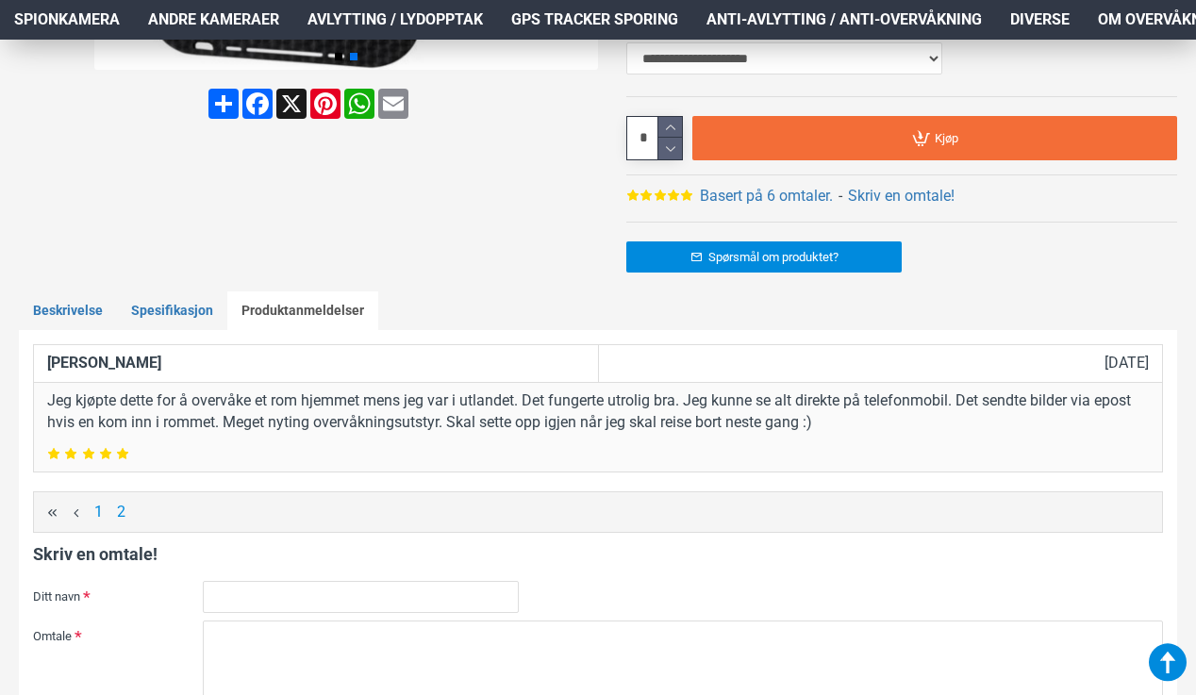
click at [94, 508] on link "1" at bounding box center [98, 512] width 15 height 21
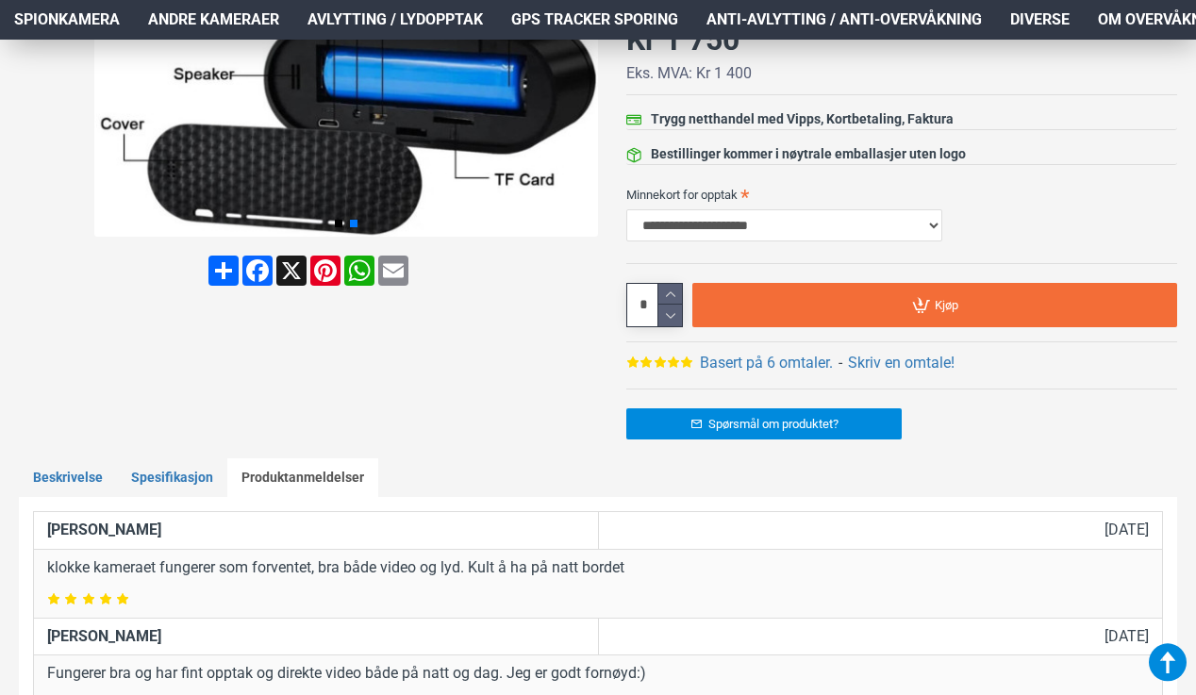
scroll to position [636, 6]
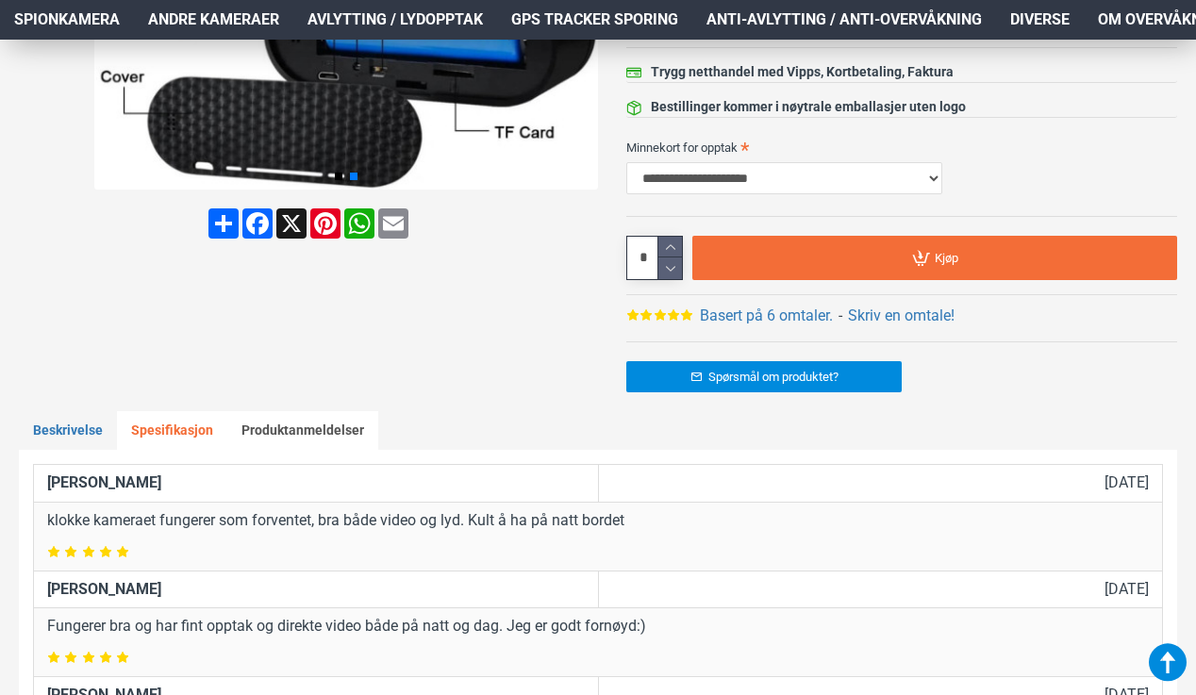
click at [144, 426] on link "Spesifikasjon" at bounding box center [172, 431] width 110 height 40
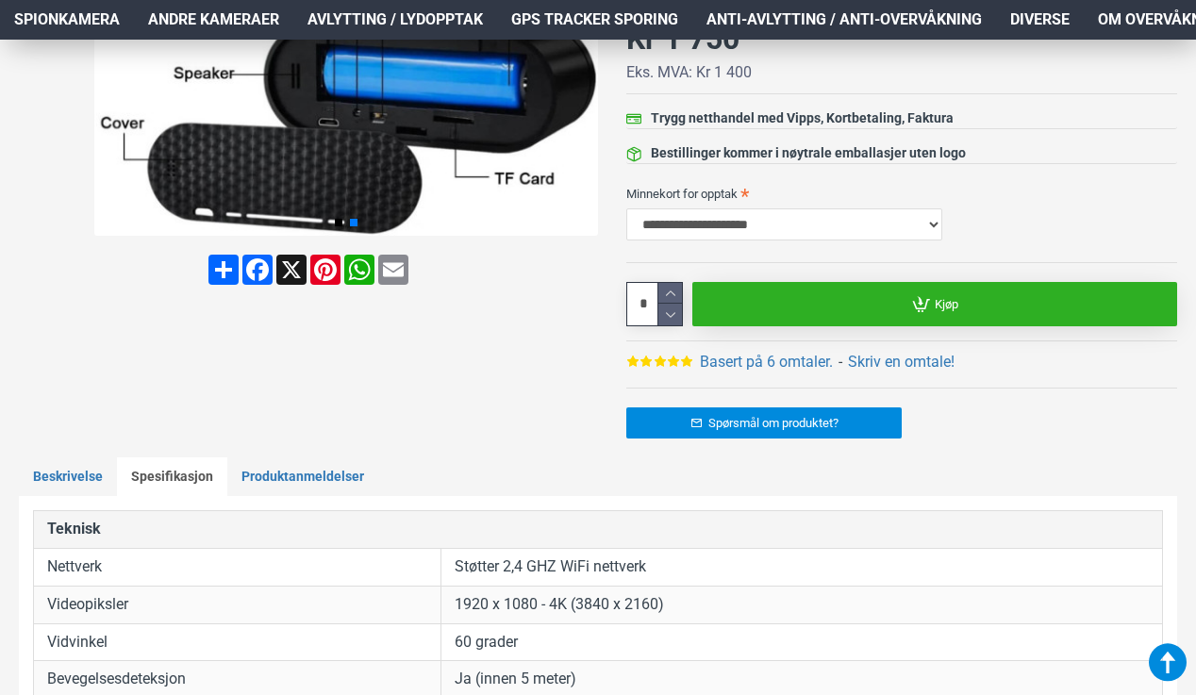
scroll to position [590, 6]
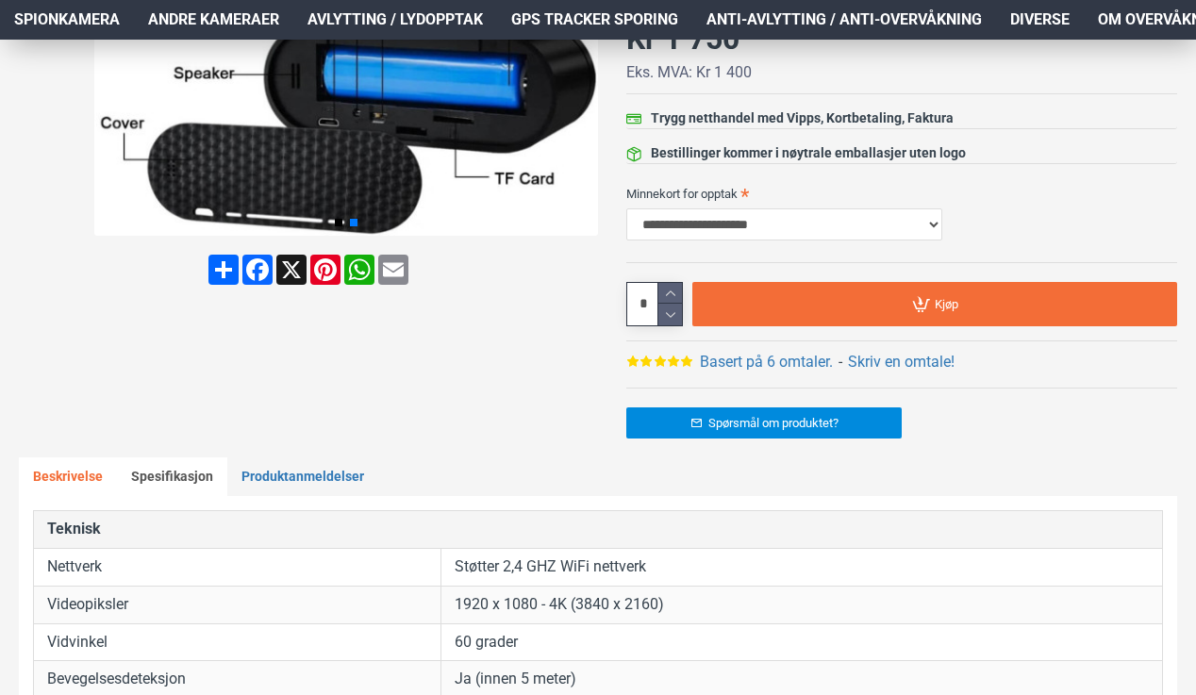
click at [61, 465] on link "Beskrivelse" at bounding box center [68, 477] width 98 height 40
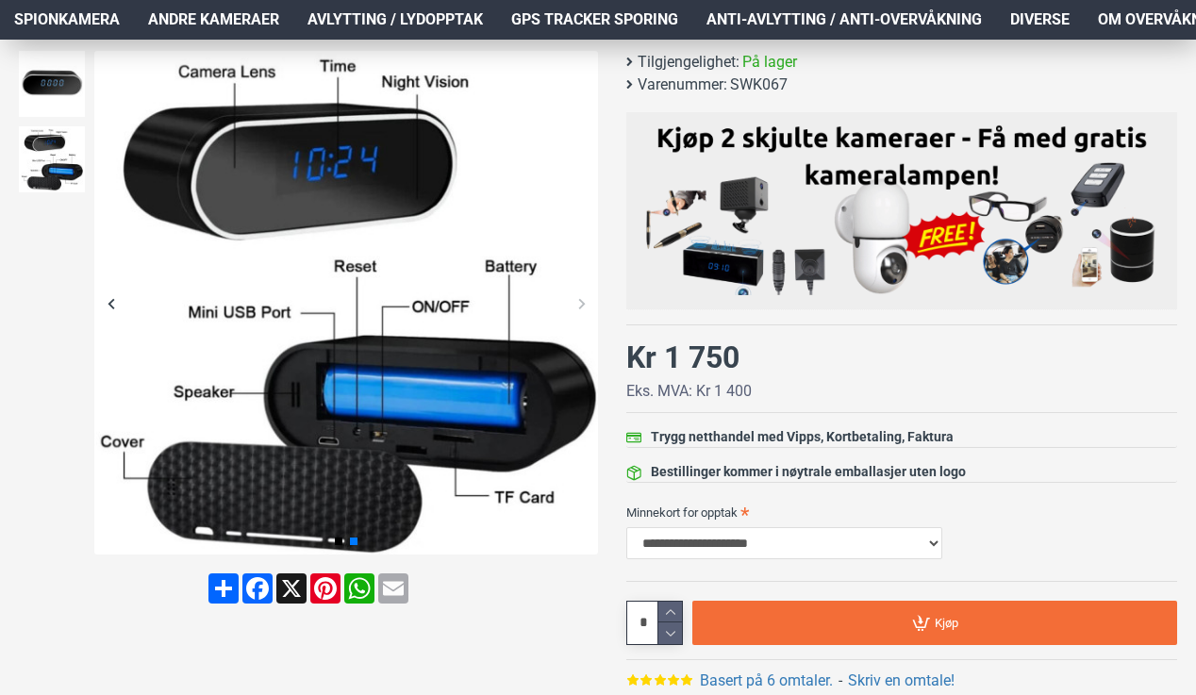
scroll to position [269, 6]
